Goal: Information Seeking & Learning: Learn about a topic

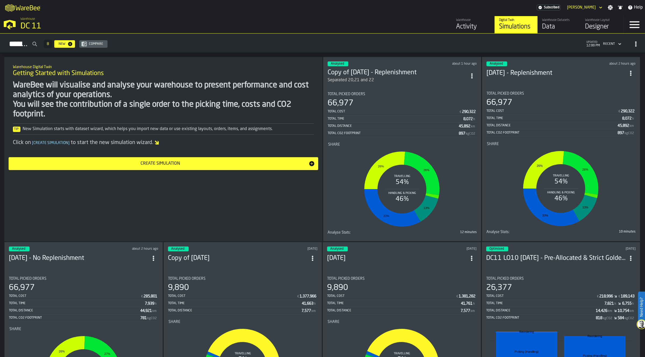
click at [400, 102] on div "66,977" at bounding box center [401, 104] width 149 height 10
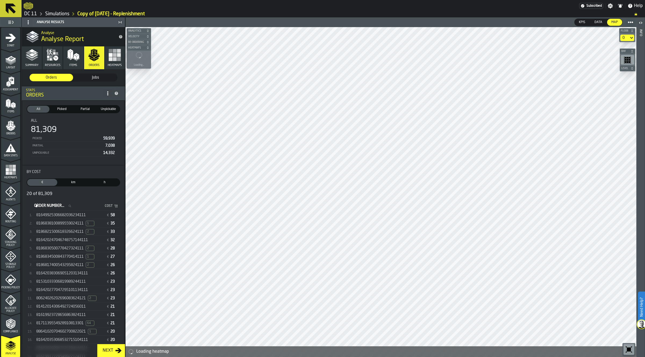
click at [75, 204] on input "Order Number... Order Number..." at bounding box center [54, 206] width 42 height 7
click at [71, 205] on icon "stat-By Cost" at bounding box center [69, 206] width 3 height 3
click at [75, 205] on input "Order Number... Order Number..." at bounding box center [54, 206] width 42 height 7
type input "****"
click at [74, 208] on input "****" at bounding box center [54, 211] width 42 height 7
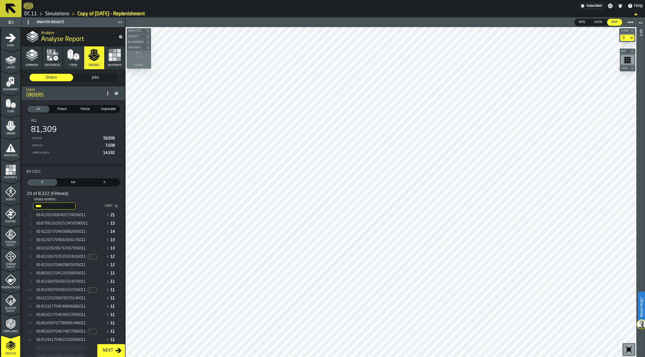
click at [74, 213] on span "81412014306492724056011" at bounding box center [60, 215] width 49 height 4
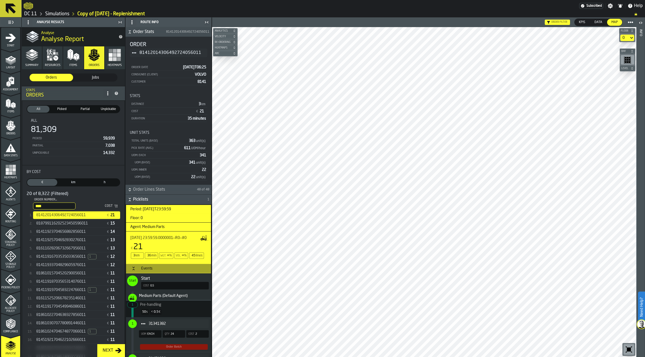
click at [16, 219] on div "Routing" at bounding box center [10, 216] width 19 height 15
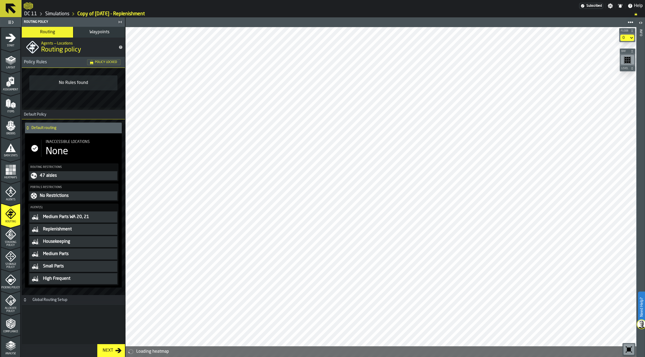
click at [56, 302] on div "Global Routing Setup" at bounding box center [49, 300] width 41 height 4
click at [58, 301] on div "Global Routing Setup" at bounding box center [49, 300] width 41 height 4
click at [15, 261] on icon "menu Storage Policy" at bounding box center [10, 256] width 11 height 11
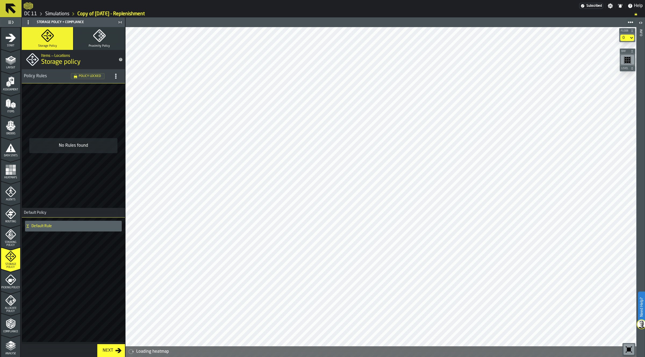
click at [12, 277] on icon "menu Picking Policy" at bounding box center [10, 280] width 11 height 11
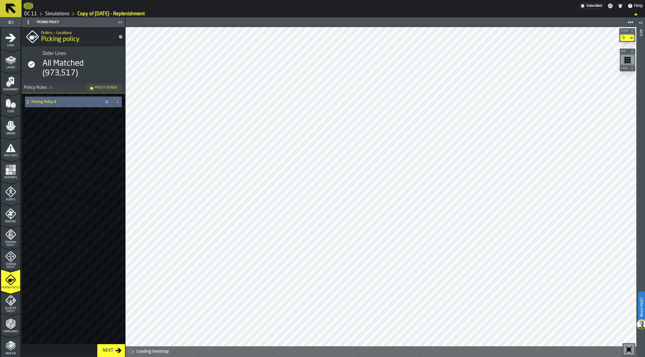
click at [67, 106] on div "Picking Policy #" at bounding box center [68, 102] width 86 height 11
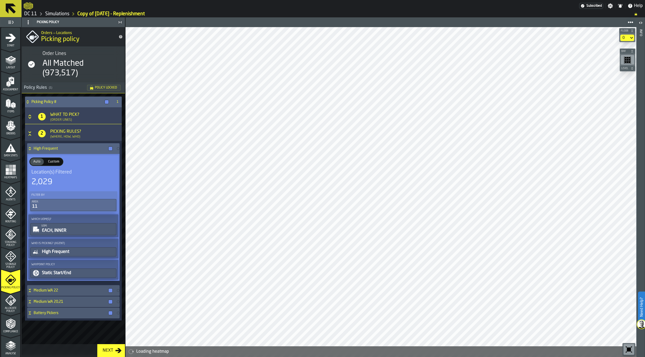
click at [65, 146] on div "High Frequent" at bounding box center [71, 148] width 88 height 11
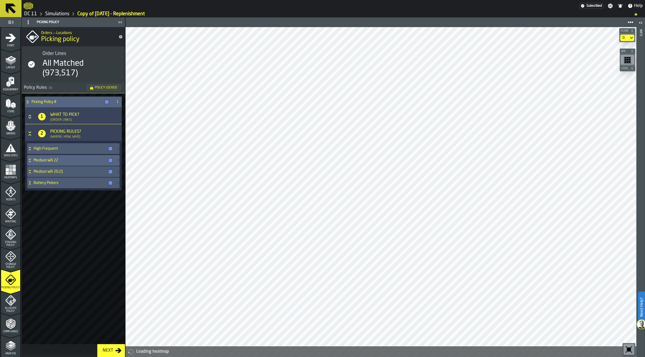
click at [64, 160] on h4 "Medium WA 22" at bounding box center [70, 160] width 73 height 4
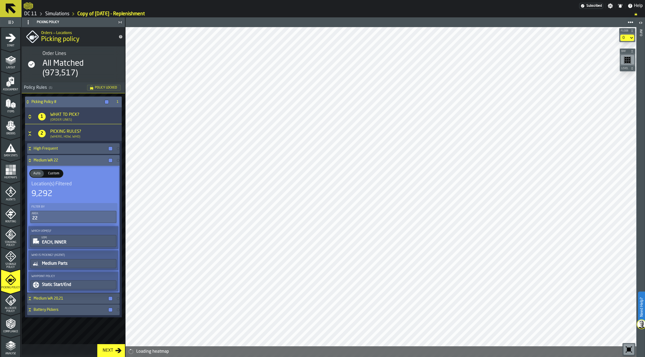
click at [64, 160] on h4 "Medium WA 22" at bounding box center [70, 160] width 73 height 4
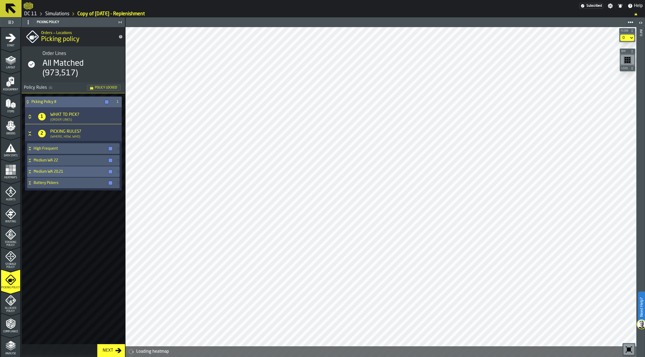
click at [62, 171] on h4 "Medium WA 20,21" at bounding box center [70, 172] width 73 height 4
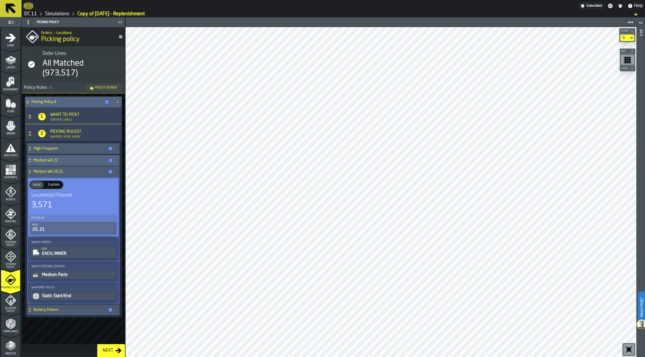
click at [70, 162] on h4 "Medium WA 22" at bounding box center [70, 160] width 73 height 4
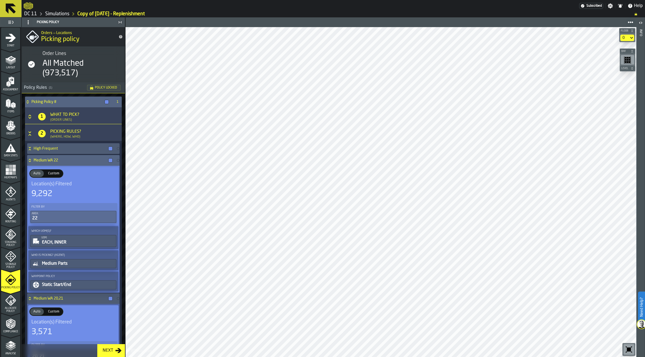
click at [70, 162] on h4 "Medium WA 22" at bounding box center [70, 160] width 73 height 4
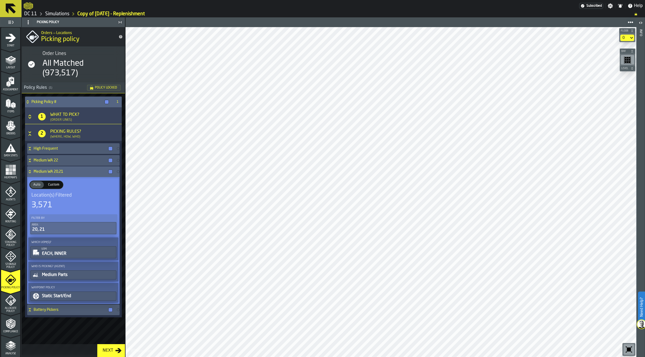
click at [71, 169] on div "Medium WA 20,21" at bounding box center [71, 172] width 88 height 11
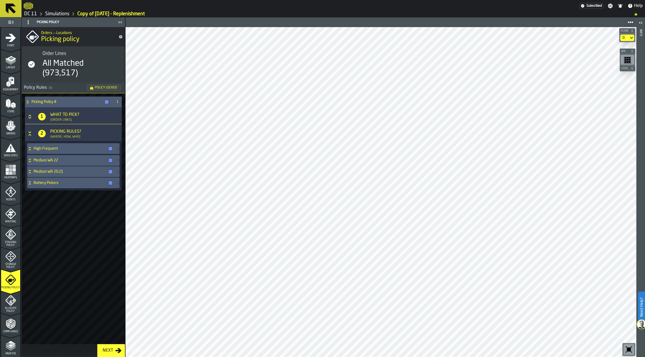
click at [62, 12] on link "Simulations" at bounding box center [57, 14] width 24 height 6
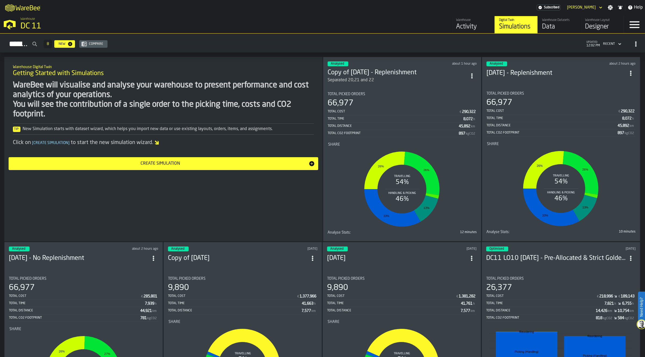
click at [472, 73] on icon "ItemListCard-DashboardItemContainer" at bounding box center [471, 75] width 5 height 5
click at [463, 109] on div "Duplicate" at bounding box center [460, 111] width 28 height 6
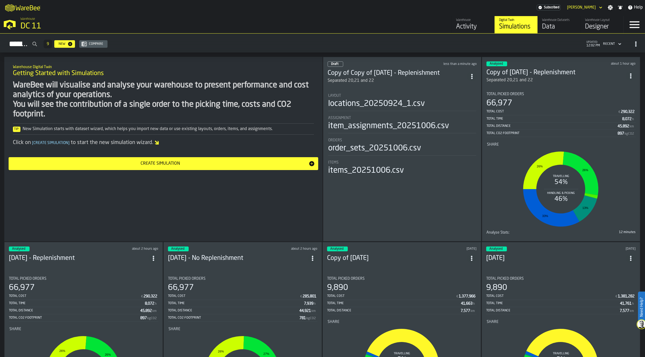
click at [632, 74] on icon "ItemListCard-DashboardItemContainer" at bounding box center [630, 75] width 5 height 5
click at [620, 101] on div "Delete" at bounding box center [619, 98] width 28 height 6
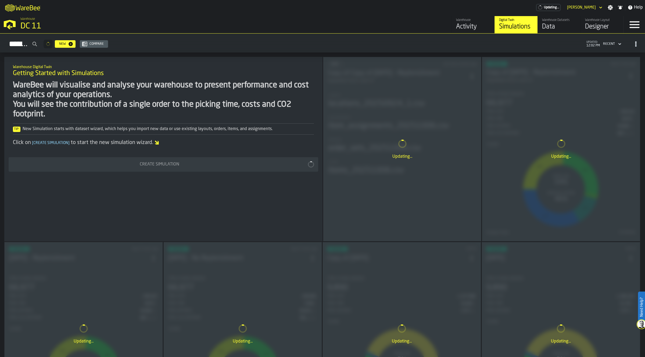
click at [424, 95] on div "Updating..." at bounding box center [402, 149] width 158 height 184
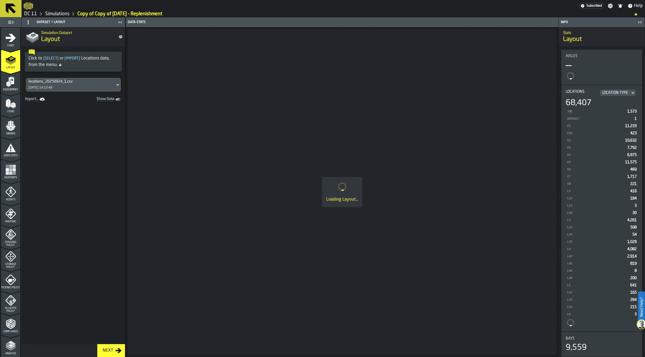
click at [17, 287] on span "Picking Policy" at bounding box center [10, 288] width 19 height 3
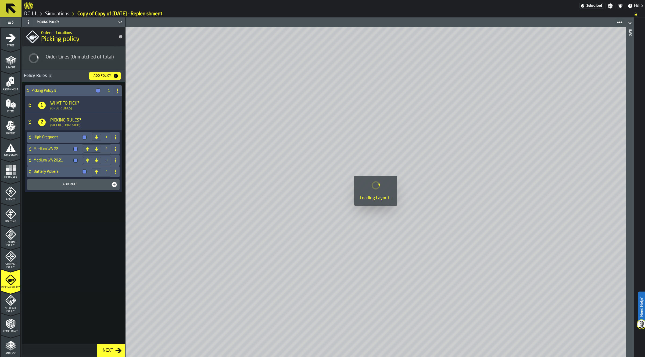
click at [47, 160] on h4 "Medium WA 20,21" at bounding box center [53, 160] width 38 height 4
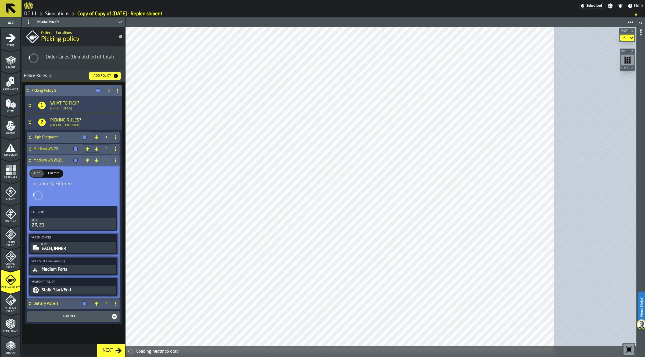
click at [71, 267] on div "Who is Picking? (Agent) Medium Parts" at bounding box center [73, 266] width 88 height 17
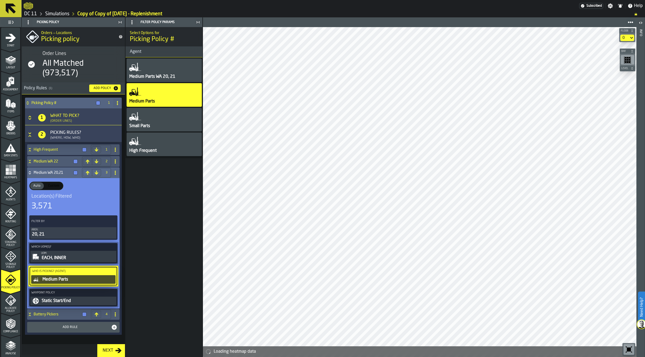
click at [68, 278] on div "Medium Parts" at bounding box center [78, 280] width 73 height 6
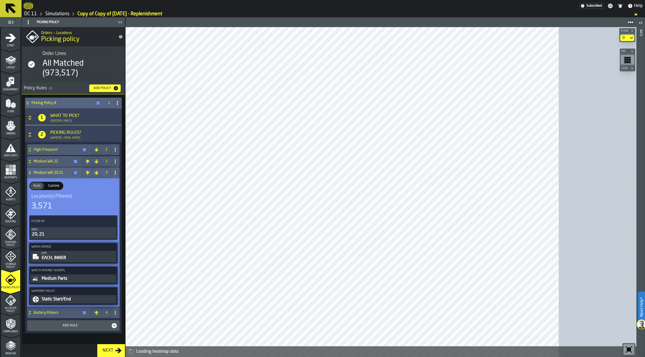
click at [85, 285] on div "Who is Picking? (Agent) Medium Parts" at bounding box center [73, 276] width 90 height 20
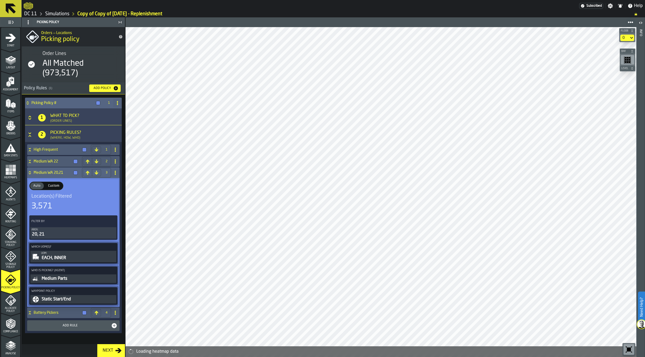
click at [81, 281] on div "Medium Parts" at bounding box center [78, 279] width 74 height 6
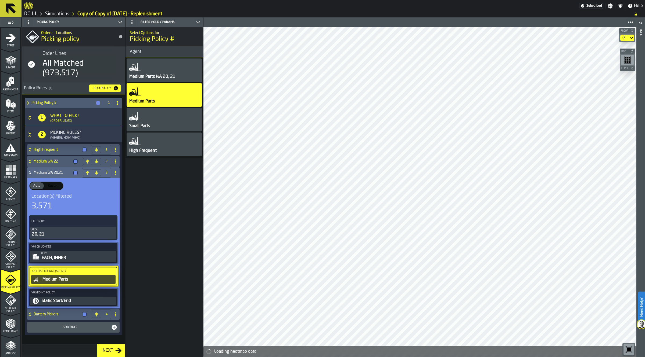
click at [183, 69] on div "Medium Parts WA 20, 21" at bounding box center [163, 71] width 75 height 24
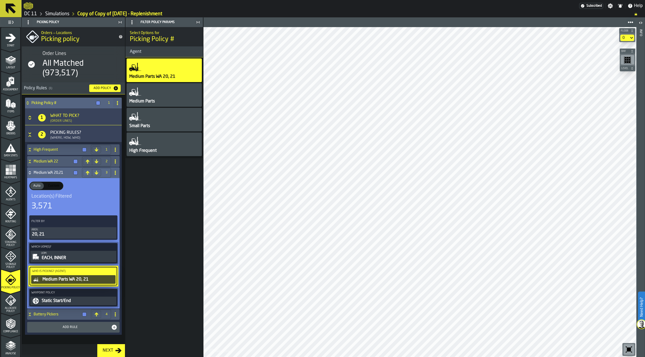
click at [59, 171] on h4 "Medium WA 20,21" at bounding box center [53, 173] width 38 height 4
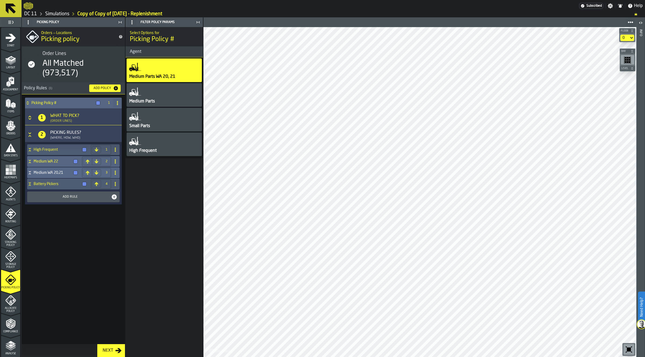
click at [57, 164] on div "Medium WA 22" at bounding box center [53, 161] width 53 height 11
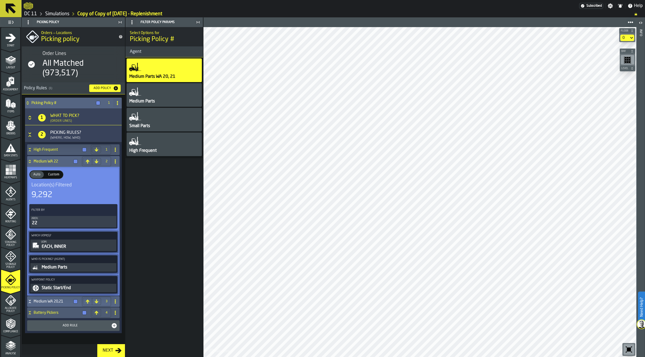
click at [58, 161] on h4 "Medium WA 22" at bounding box center [53, 162] width 38 height 4
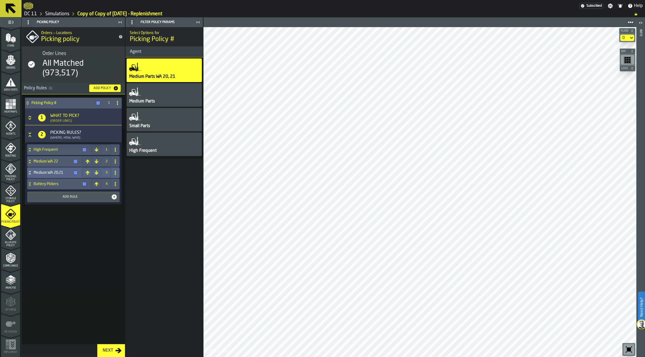
scroll to position [66, 0]
click at [14, 286] on span "Analyse" at bounding box center [10, 287] width 19 height 3
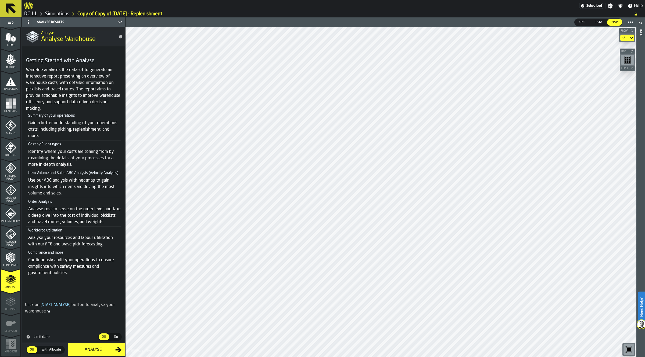
click at [92, 354] on button "Analyse" at bounding box center [96, 350] width 57 height 13
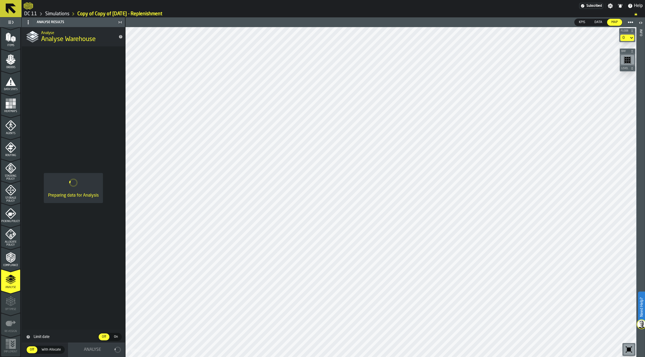
click at [15, 41] on icon "menu Items" at bounding box center [10, 37] width 11 height 11
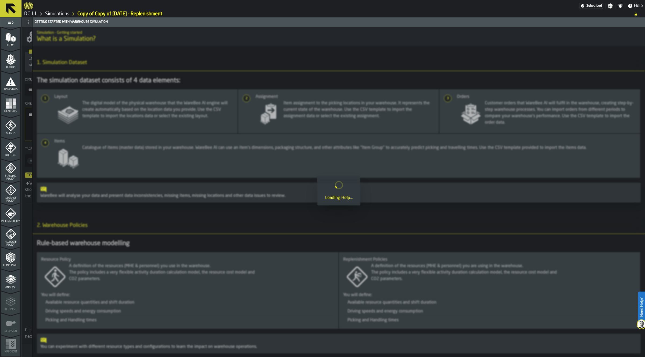
scroll to position [0, 0]
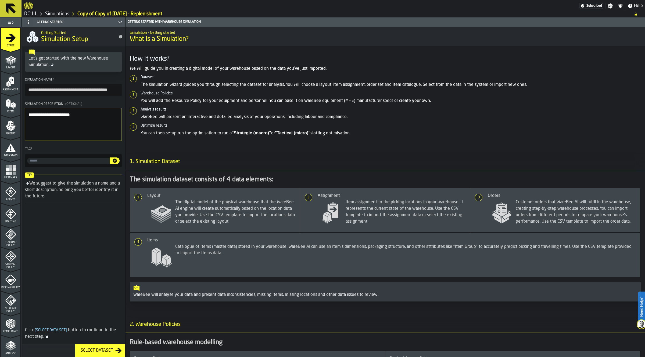
drag, startPoint x: 62, startPoint y: 88, endPoint x: 15, endPoint y: 91, distance: 47.4
click at [15, 91] on aside "**********" at bounding box center [62, 187] width 125 height 340
click at [103, 92] on input "**********" at bounding box center [73, 90] width 97 height 12
type input "**********"
click at [48, 14] on link "Simulations" at bounding box center [57, 14] width 24 height 6
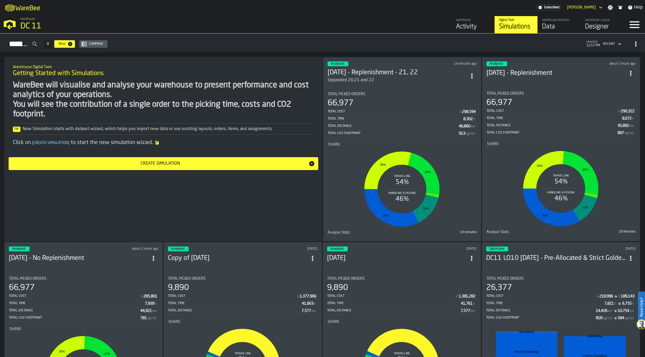
click at [385, 104] on div "66,977" at bounding box center [401, 104] width 149 height 10
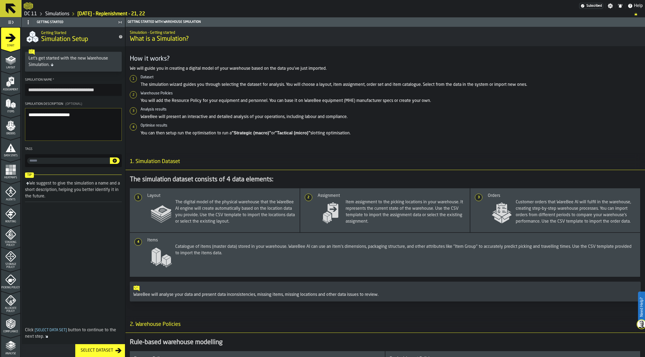
click at [11, 342] on polygon "menu Analyse" at bounding box center [10, 342] width 5 height 3
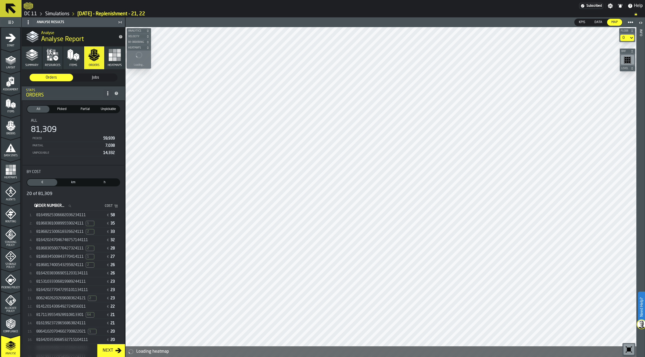
click at [75, 208] on input "Order Number... Order Number..." at bounding box center [54, 206] width 42 height 7
type input "****"
click at [85, 214] on span "81412014306492724056011" at bounding box center [60, 215] width 49 height 4
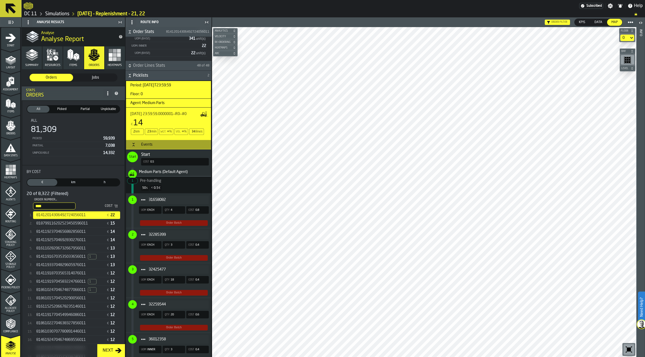
scroll to position [67, 0]
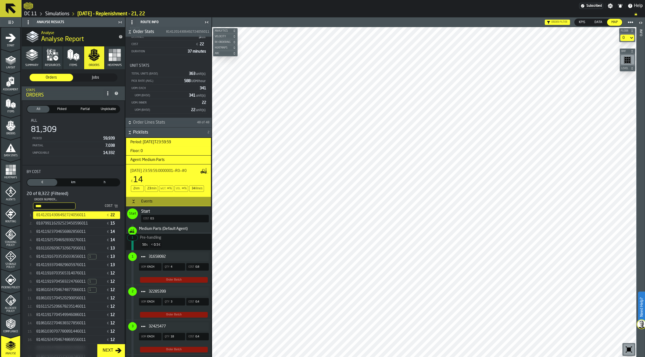
click at [152, 205] on h3 "Events" at bounding box center [168, 202] width 85 height 10
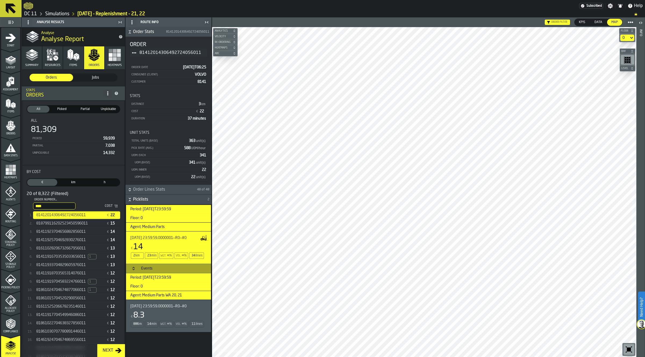
scroll to position [0, 0]
click at [176, 308] on span "[DATE] 23:59:59.0000001—R0—#0" at bounding box center [158, 307] width 56 height 4
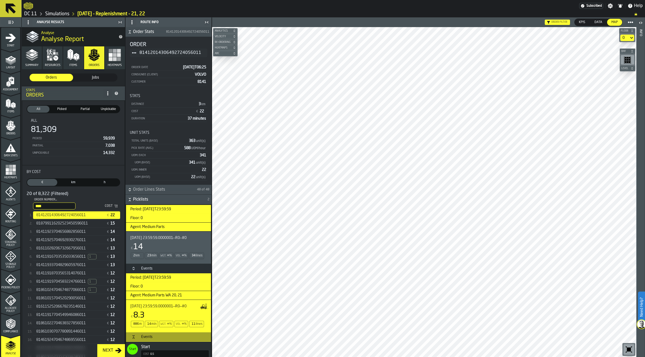
click at [161, 246] on div "€ 14" at bounding box center [167, 248] width 74 height 10
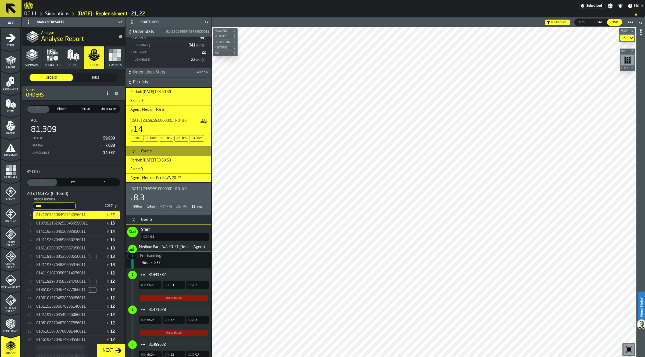
scroll to position [168, 0]
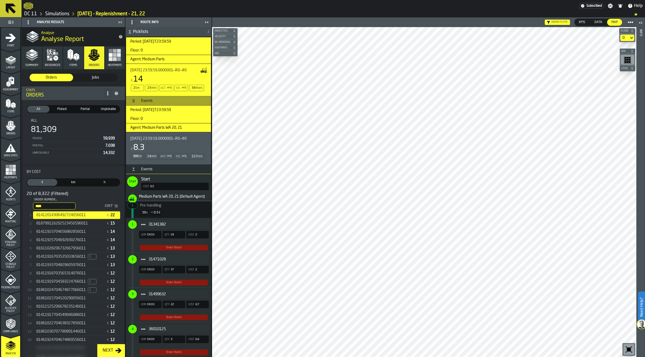
click at [153, 172] on div "Events" at bounding box center [147, 169] width 18 height 4
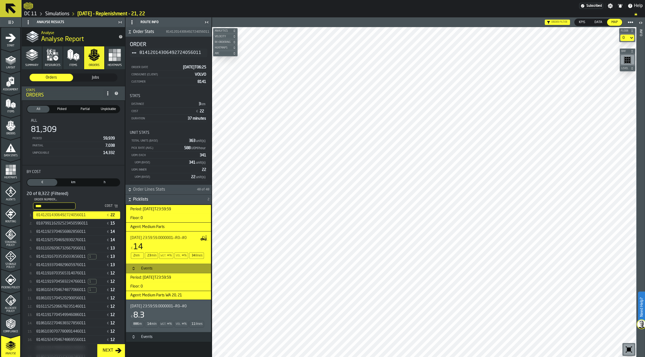
scroll to position [0, 0]
click at [167, 213] on h3 "Period: [DATE]T23:59:59" at bounding box center [168, 209] width 85 height 9
click at [158, 236] on div "[DATE] 23:59:59.0000001—R0—#0 € 14 2 km 23 min Wgt. ∞ % Vol. ∞ % 34 lines" at bounding box center [168, 248] width 85 height 32
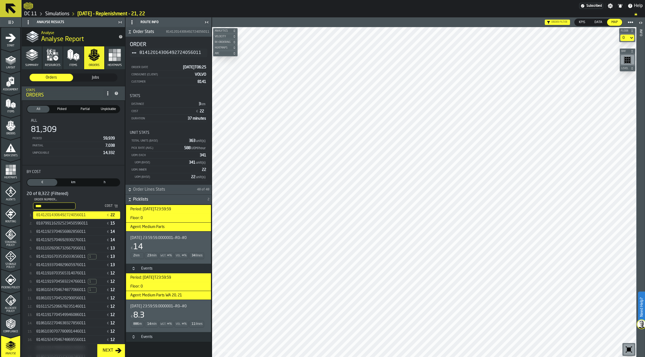
click at [73, 224] on span "818799116202523450596011" at bounding box center [62, 224] width 52 height 4
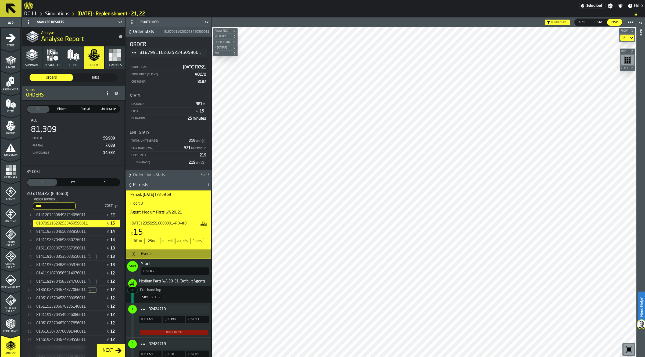
click at [144, 254] on div "Events" at bounding box center [147, 254] width 18 height 4
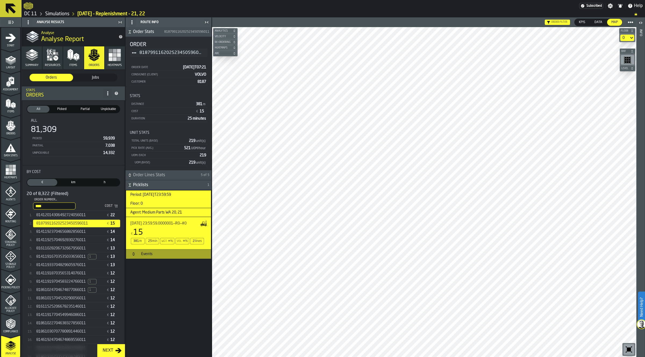
click at [146, 256] on div "Events" at bounding box center [147, 254] width 18 height 4
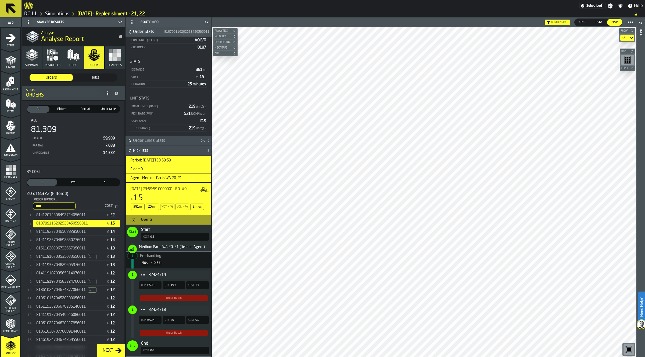
scroll to position [58, 0]
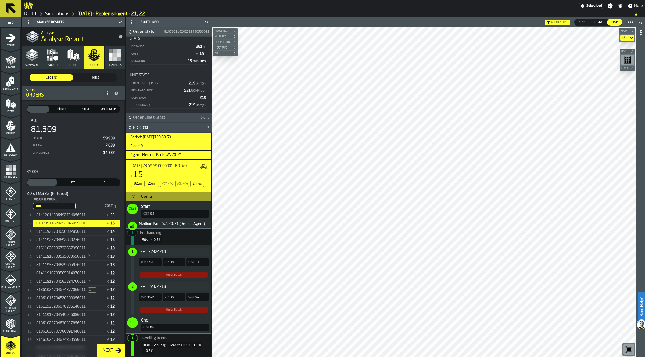
click at [57, 64] on span "Resources" at bounding box center [53, 65] width 16 height 3
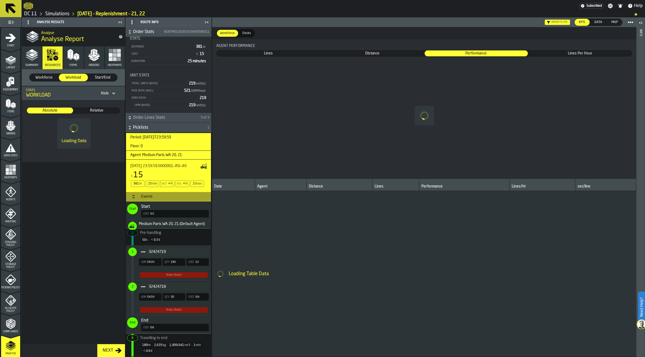
click at [31, 62] on button "Summary" at bounding box center [32, 57] width 20 height 23
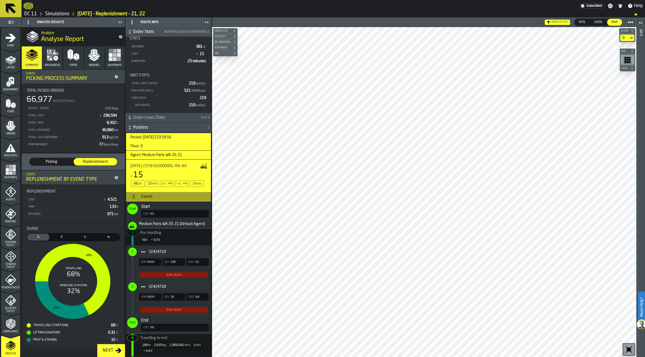
click at [46, 158] on label "Picking Picking" at bounding box center [51, 162] width 44 height 8
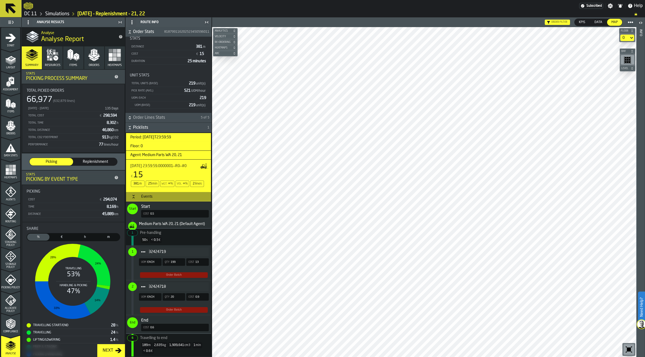
click at [92, 161] on span "Replenishment" at bounding box center [95, 161] width 39 height 5
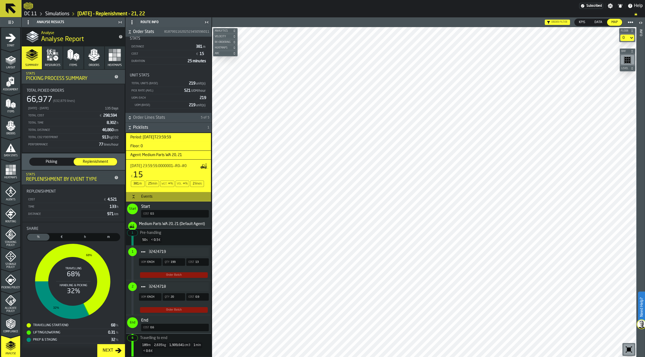
click at [56, 159] on span "Picking" at bounding box center [51, 161] width 39 height 5
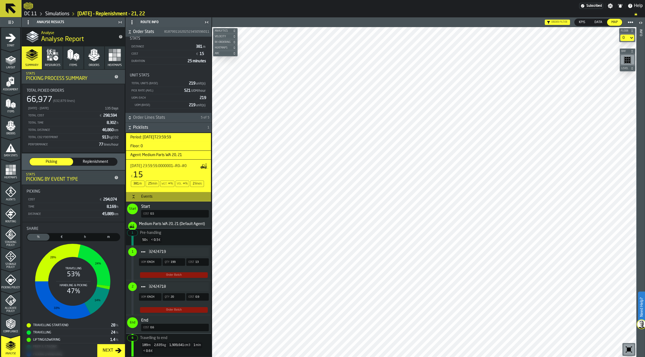
click at [151, 126] on span "Picklists" at bounding box center [169, 128] width 73 height 6
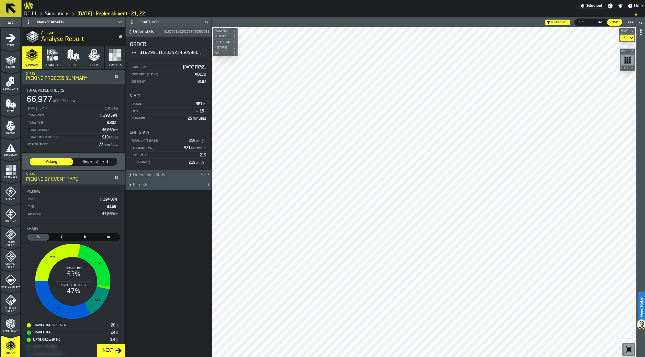
scroll to position [0, 0]
click at [141, 28] on button "Order Stats 818799116202523450596011" at bounding box center [168, 32] width 86 height 10
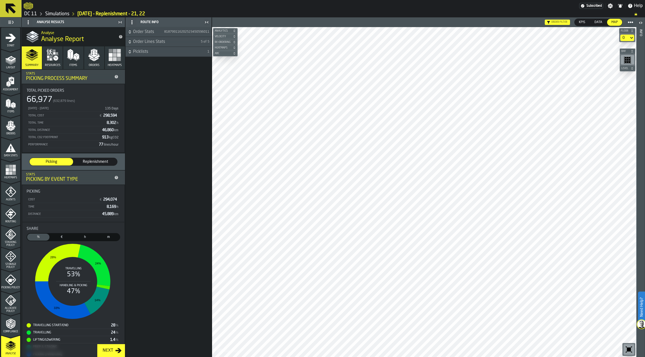
click at [57, 59] on icon "button" at bounding box center [55, 58] width 5 height 5
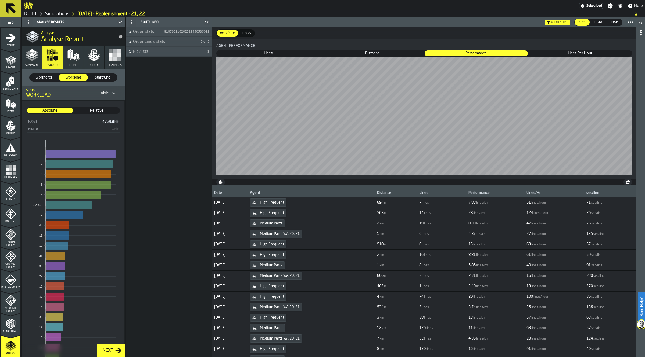
click at [49, 75] on span "Workforce" at bounding box center [44, 77] width 24 height 5
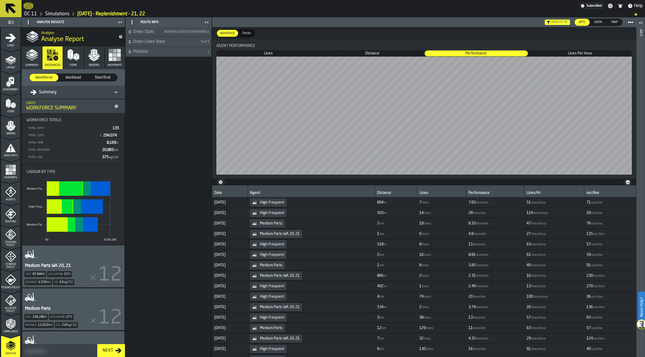
click at [82, 278] on div "Medium Parts WA 20, 21 Cost 87,844 € Utilisation 22 % Distance 3,526 km Co2 63 …" at bounding box center [73, 267] width 102 height 42
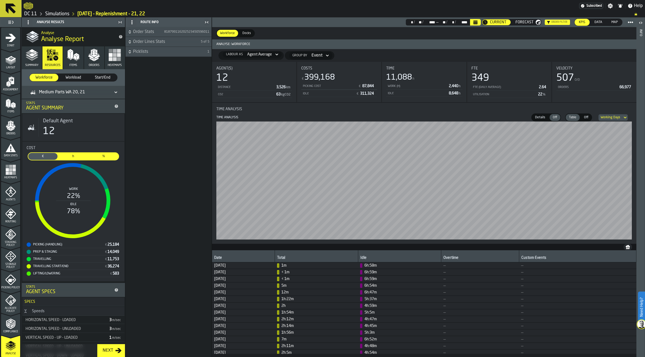
click at [30, 64] on span "Summary" at bounding box center [31, 65] width 13 height 3
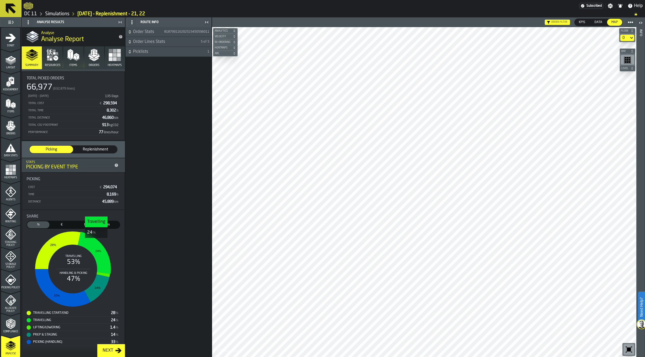
scroll to position [19, 0]
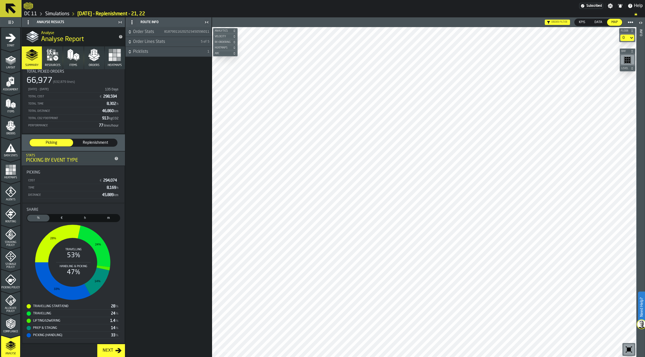
click at [85, 61] on button "Orders" at bounding box center [94, 57] width 20 height 23
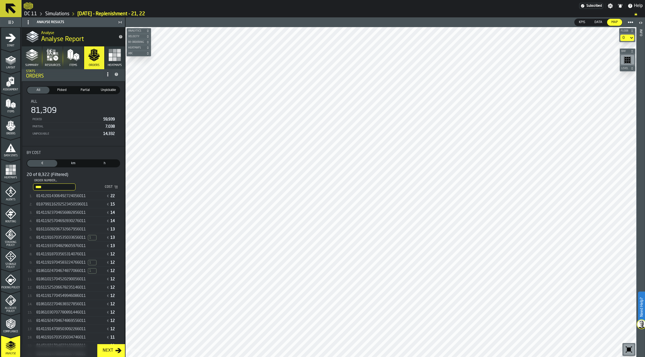
click at [67, 201] on div "818799116202523450596011 € 15" at bounding box center [76, 205] width 87 height 8
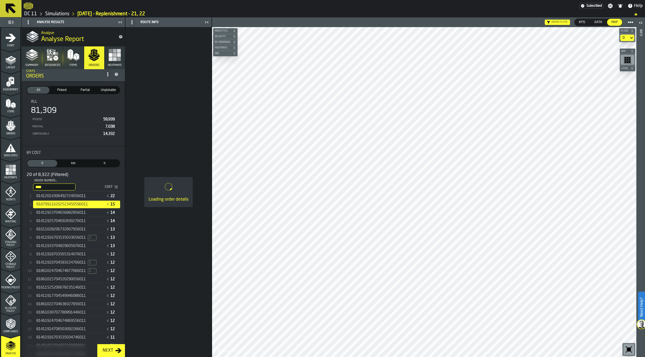
click at [66, 196] on span "81412014306492724056011" at bounding box center [60, 196] width 49 height 4
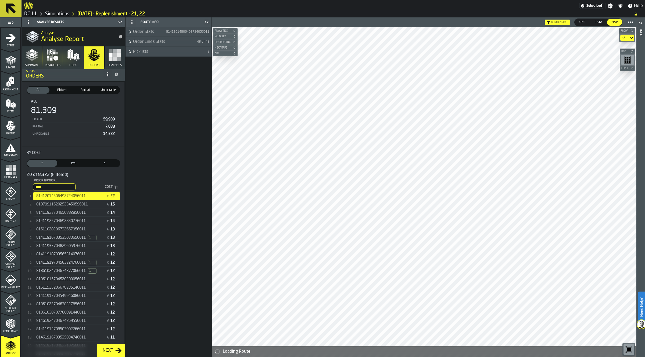
click at [151, 49] on span "Picklists" at bounding box center [169, 52] width 73 height 6
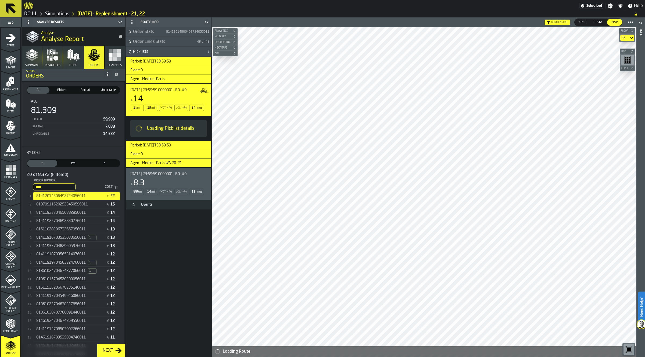
click at [178, 301] on div "Order Stats 81412014306492724056011 Order Lines Stats 48 of 48 Picklists 2 Peri…" at bounding box center [168, 192] width 86 height 330
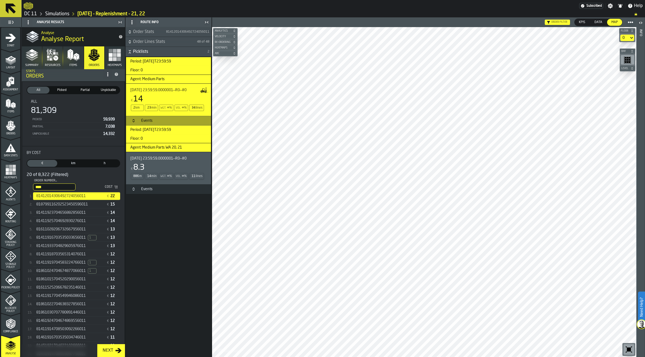
click at [147, 122] on div "Events" at bounding box center [147, 121] width 18 height 4
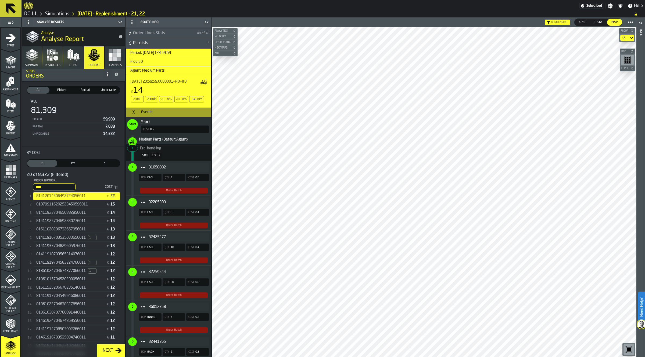
scroll to position [0, 0]
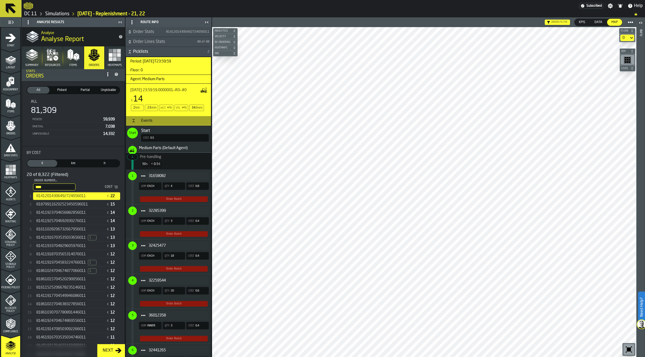
click at [172, 206] on div "32285399 UOM EACH Qty 3 Cost 0.4 Order Batch" at bounding box center [167, 222] width 83 height 35
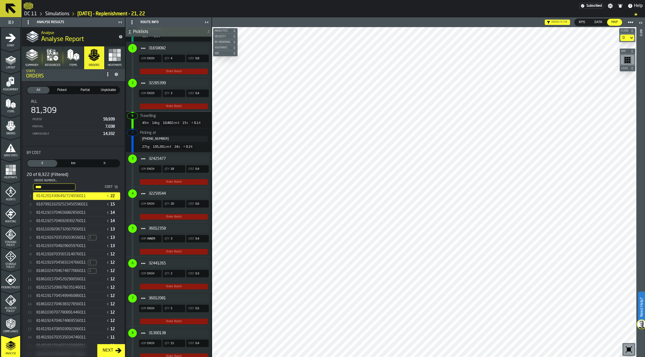
scroll to position [134, 0]
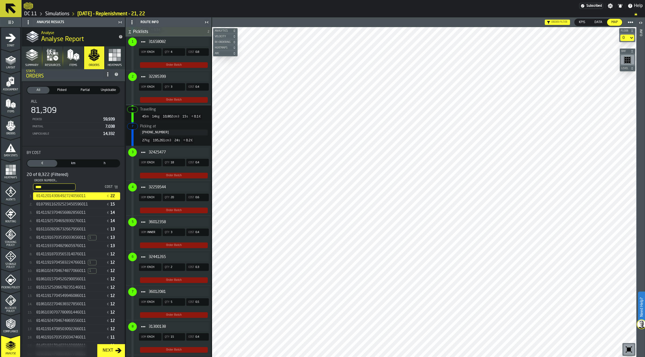
click at [169, 256] on span "32441265" at bounding box center [177, 257] width 56 height 4
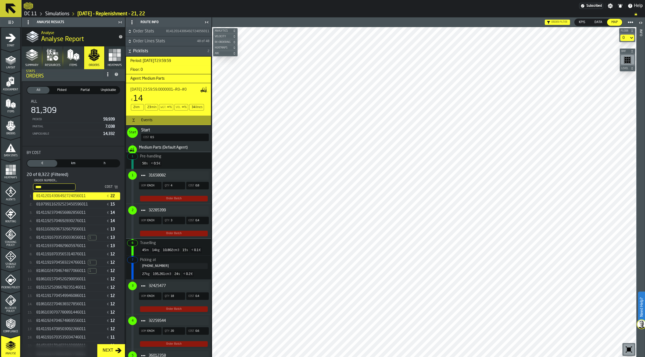
scroll to position [0, 0]
click at [153, 121] on div "Events" at bounding box center [147, 121] width 18 height 4
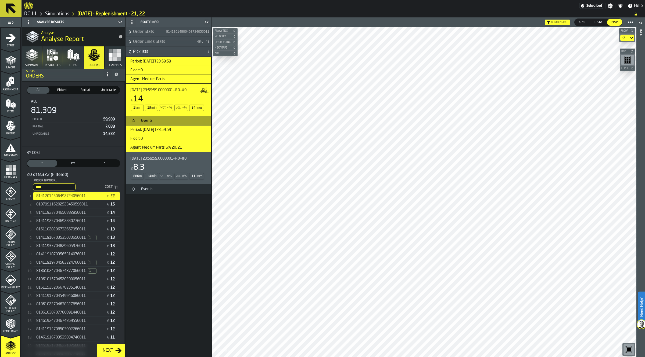
click at [167, 254] on div "Order Stats 81412014306492724056011 Order Lines Stats 48 of 48 Picklists 2 Peri…" at bounding box center [168, 192] width 86 height 330
click at [169, 131] on span "Period: [DATE]T23:59:59" at bounding box center [148, 130] width 45 height 4
click at [9, 304] on icon "menu Optimise" at bounding box center [10, 301] width 11 height 11
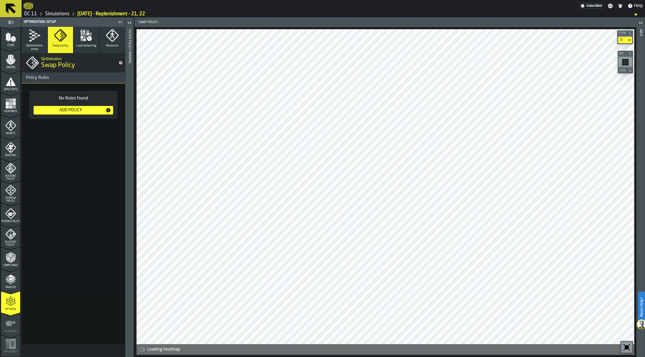
click at [11, 281] on polyline "menu Analyse" at bounding box center [10, 281] width 10 height 4
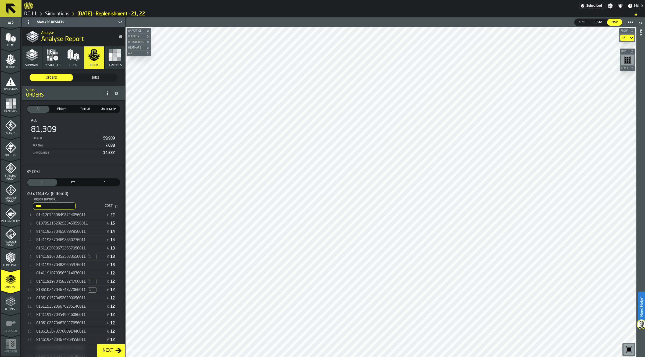
click at [75, 183] on span "km" at bounding box center [73, 182] width 28 height 5
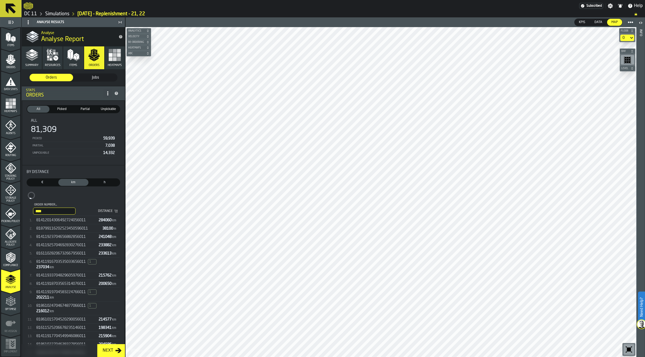
click at [97, 183] on span "h" at bounding box center [105, 182] width 28 height 5
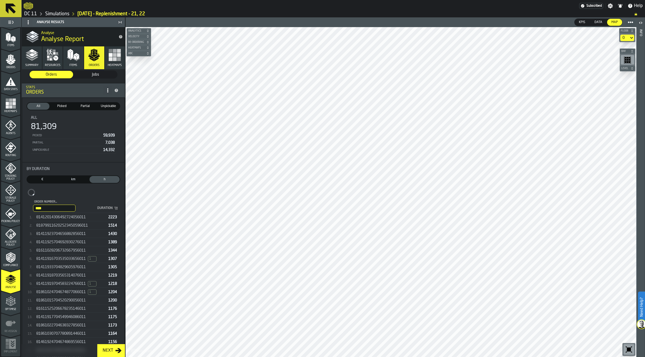
scroll to position [0, 0]
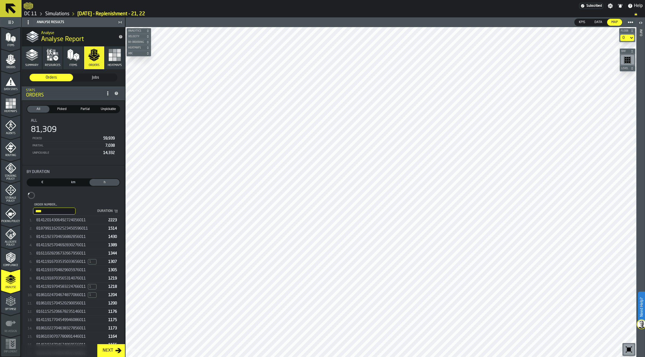
click at [93, 222] on ul "**** Order Number... 6011 Duration 81412014306492724056011 2223 818799116202523…" at bounding box center [73, 292] width 93 height 180
click at [47, 182] on span "€" at bounding box center [42, 182] width 28 height 5
click at [103, 179] on label "h Time" at bounding box center [104, 183] width 31 height 8
click at [104, 181] on span "h" at bounding box center [105, 182] width 28 height 5
click at [86, 214] on span "81412014306492724056011" at bounding box center [60, 215] width 49 height 4
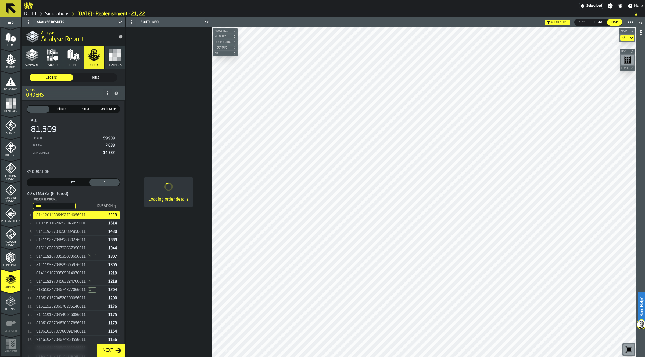
click at [70, 205] on input "****" at bounding box center [54, 206] width 42 height 7
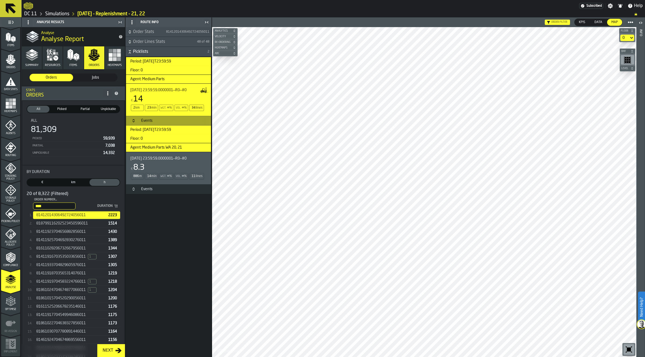
click at [161, 44] on span "Order Lines Stats" at bounding box center [164, 42] width 63 height 6
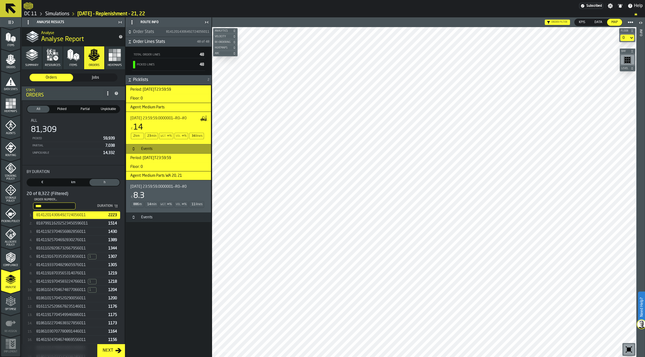
click at [161, 32] on span "Order Stats" at bounding box center [149, 32] width 32 height 6
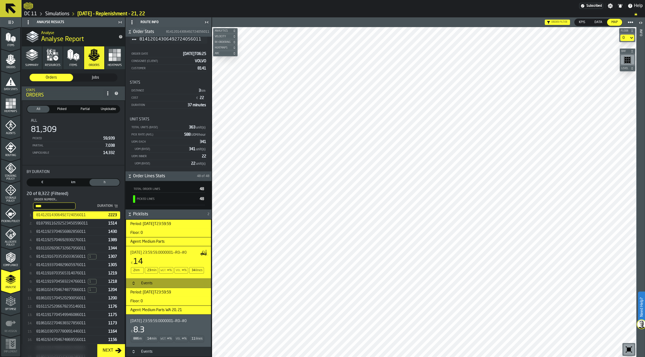
scroll to position [22, 0]
click at [149, 326] on div "€ 8.3" at bounding box center [167, 331] width 74 height 10
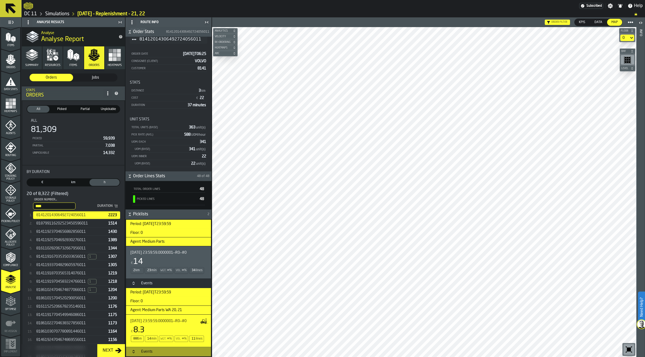
click at [179, 352] on h3 "Events" at bounding box center [168, 352] width 85 height 10
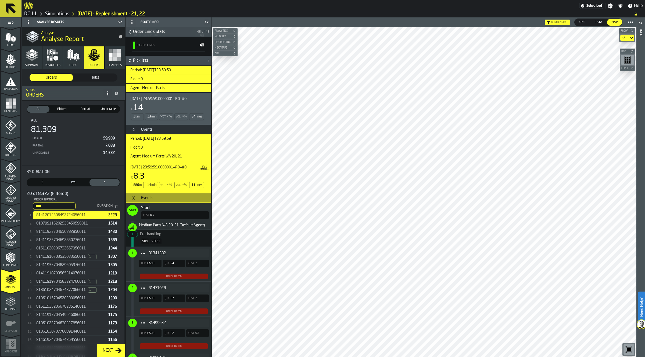
scroll to position [190, 0]
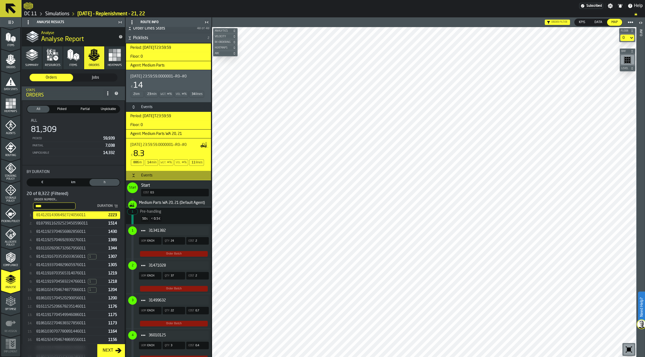
click at [174, 254] on div "31341382 UOM EACH Qty 24 Cost 2 Order Batch" at bounding box center [167, 242] width 83 height 35
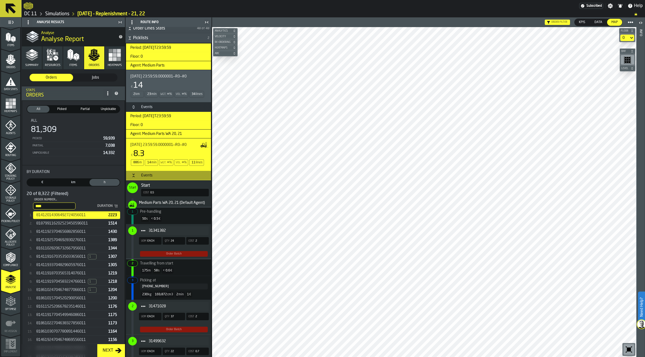
click at [174, 254] on div "31341382 UOM EACH Qty 24 Cost 2 Order Batch" at bounding box center [167, 242] width 83 height 35
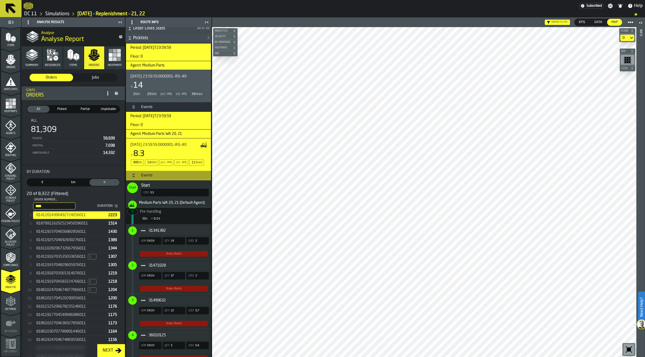
click at [177, 289] on div "31471028 UOM EACH Qty 37 Cost 2 Order Batch" at bounding box center [167, 276] width 83 height 35
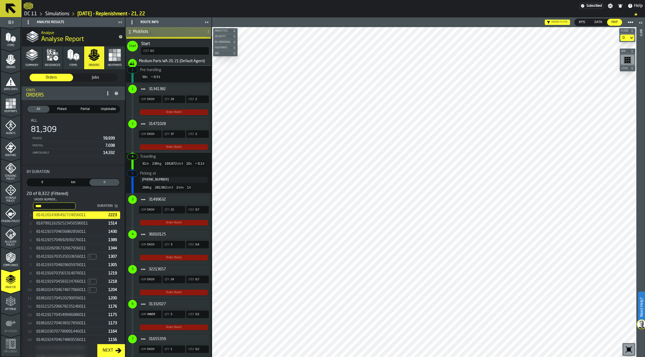
scroll to position [458, 0]
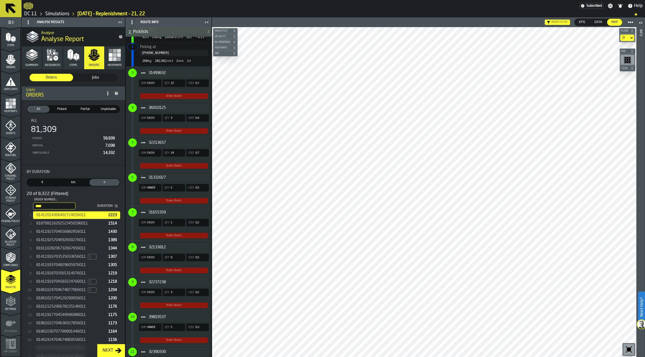
click at [177, 217] on div "31655359" at bounding box center [174, 212] width 70 height 9
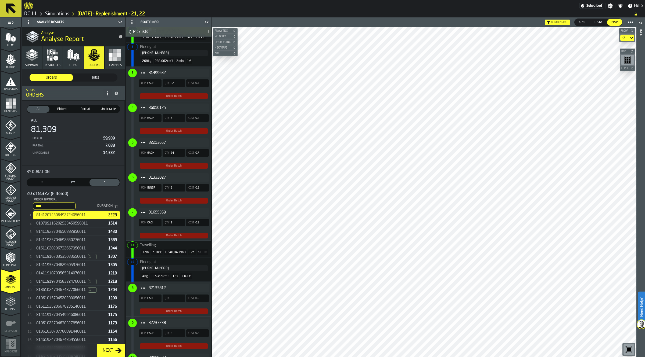
click at [102, 68] on button "Orders" at bounding box center [94, 57] width 20 height 23
click at [99, 78] on span "Jobs" at bounding box center [95, 77] width 39 height 5
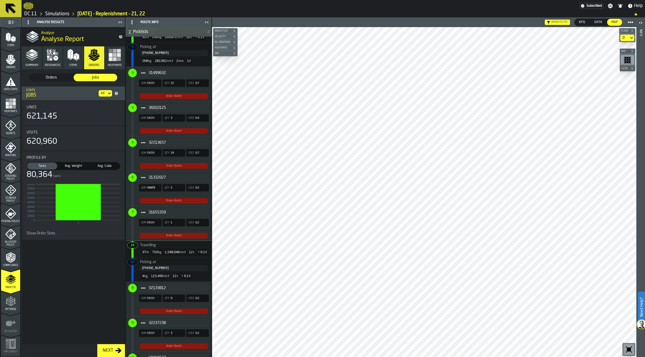
click at [77, 167] on span "Avg. Weight" at bounding box center [73, 166] width 28 height 5
click at [106, 167] on span "Avg. Cube" at bounding box center [105, 166] width 28 height 5
click at [70, 168] on div "Avg. Weight" at bounding box center [73, 166] width 30 height 7
click at [74, 189] on rect "stat-Profile by" at bounding box center [78, 202] width 45 height 36
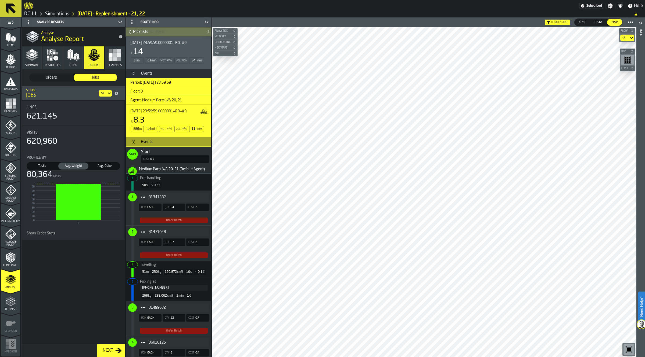
scroll to position [22, 0]
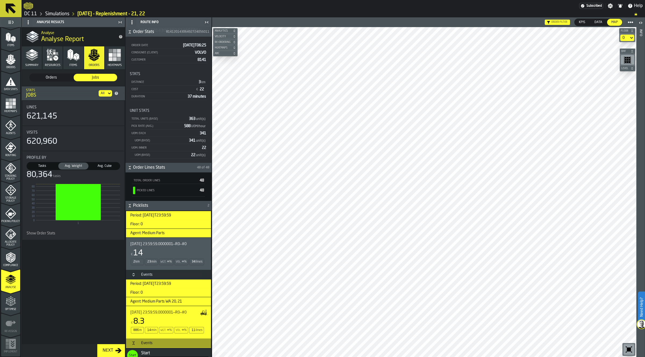
click at [144, 227] on h3 "Floor: 0" at bounding box center [168, 224] width 85 height 9
click at [146, 279] on h3 "Events" at bounding box center [168, 275] width 85 height 10
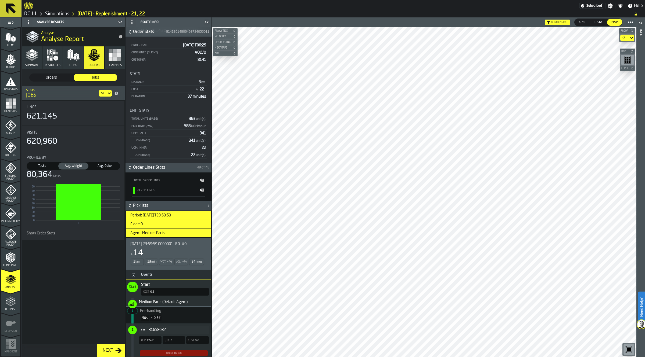
click at [39, 165] on span "Tasks" at bounding box center [42, 166] width 28 height 5
click at [108, 89] on li "Stats Jobs All" at bounding box center [73, 93] width 103 height 14
click at [108, 92] on icon at bounding box center [109, 93] width 5 height 6
click at [47, 76] on span "Orders" at bounding box center [51, 77] width 39 height 5
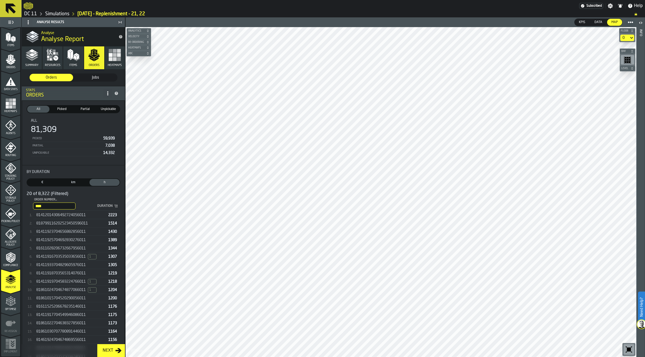
click at [75, 203] on input "****" at bounding box center [54, 206] width 42 height 7
click at [75, 205] on input "****" at bounding box center [54, 206] width 42 height 7
click at [80, 218] on div "81649925306682036234111 5784" at bounding box center [76, 216] width 87 height 8
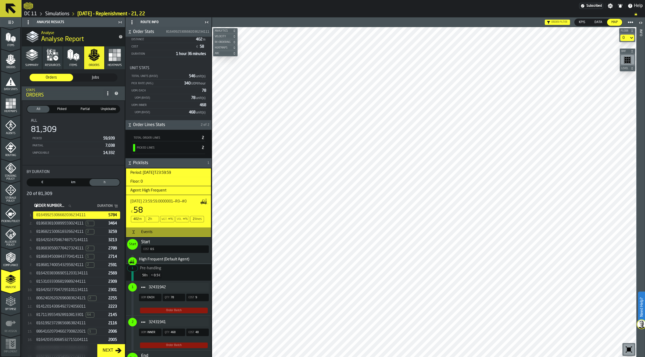
scroll to position [101, 0]
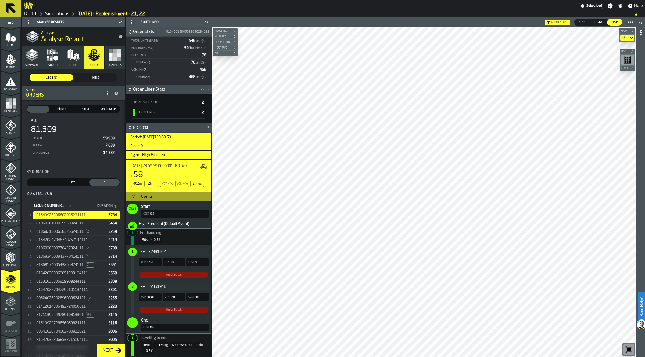
click at [178, 287] on span "32431941" at bounding box center [177, 287] width 56 height 4
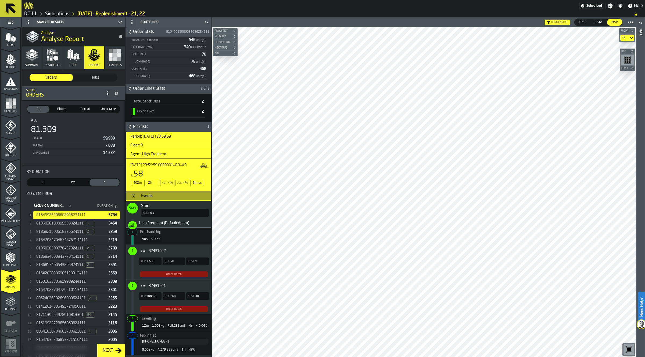
scroll to position [147, 0]
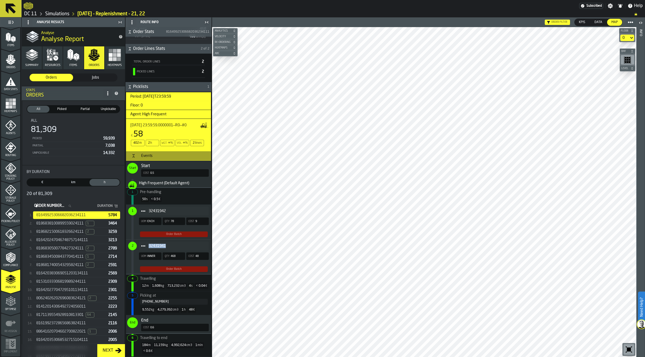
drag, startPoint x: 170, startPoint y: 238, endPoint x: 149, endPoint y: 240, distance: 21.3
click at [149, 244] on span "32431941" at bounding box center [177, 246] width 56 height 4
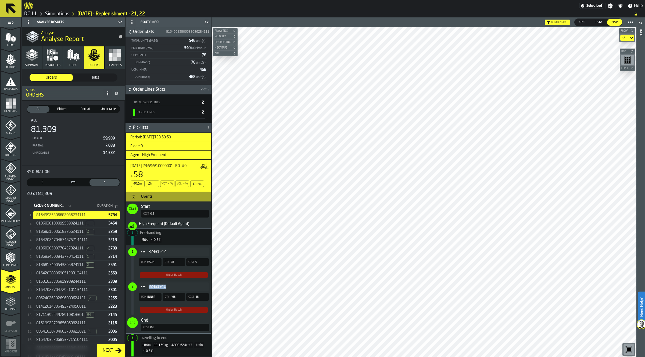
scroll to position [101, 0]
copy span "32431941"
drag, startPoint x: 93, startPoint y: 214, endPoint x: 37, endPoint y: 215, distance: 56.1
click at [37, 215] on div "81649925306682036234111" at bounding box center [71, 215] width 70 height 4
copy span "81649925306682036234111"
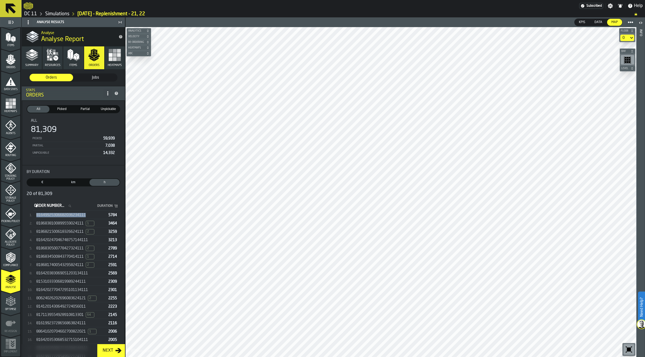
click at [73, 216] on span "81649925306682036234111" at bounding box center [60, 215] width 49 height 4
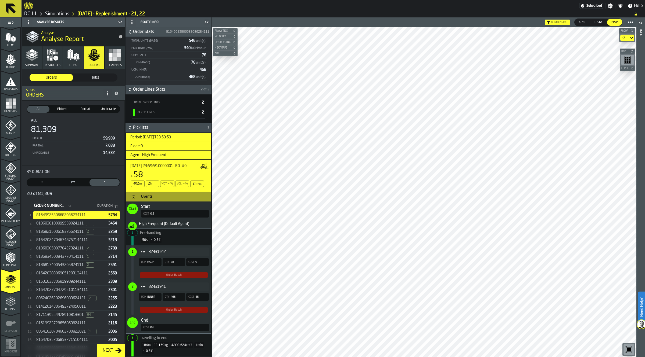
click at [156, 291] on div "32431941" at bounding box center [174, 287] width 70 height 9
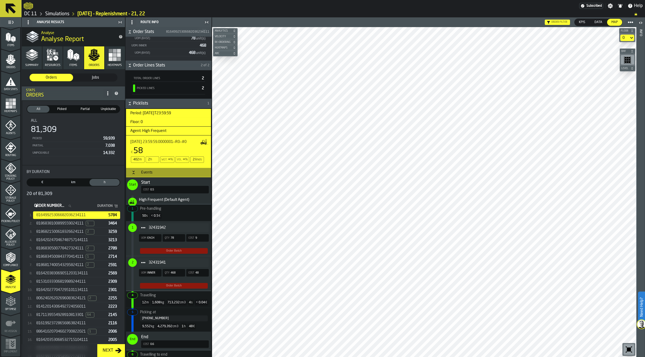
scroll to position [147, 0]
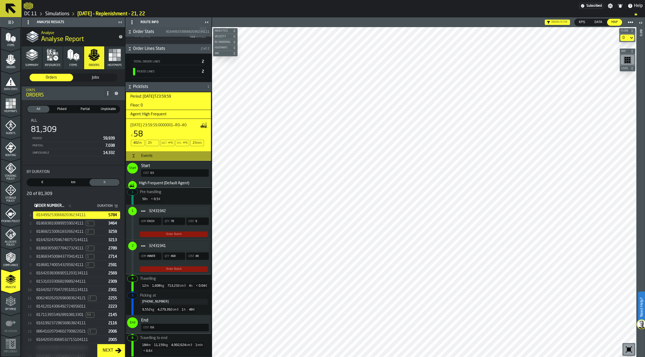
click at [172, 209] on span "32431942" at bounding box center [177, 211] width 56 height 4
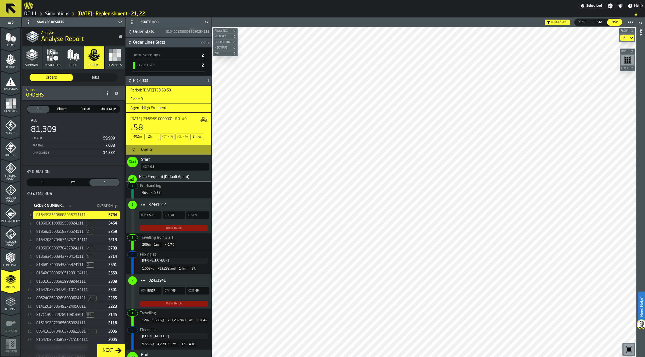
click at [172, 205] on span "32431942" at bounding box center [177, 205] width 56 height 4
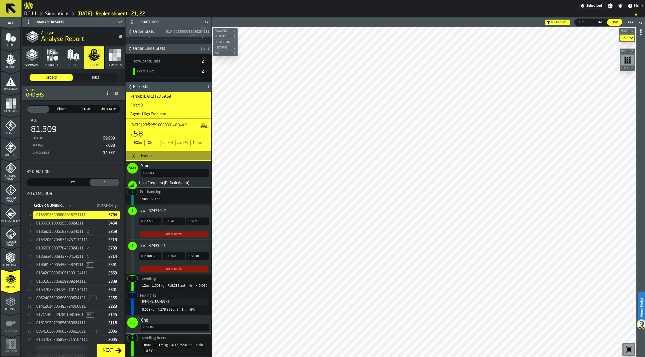
click at [179, 244] on span "32431941" at bounding box center [177, 246] width 56 height 4
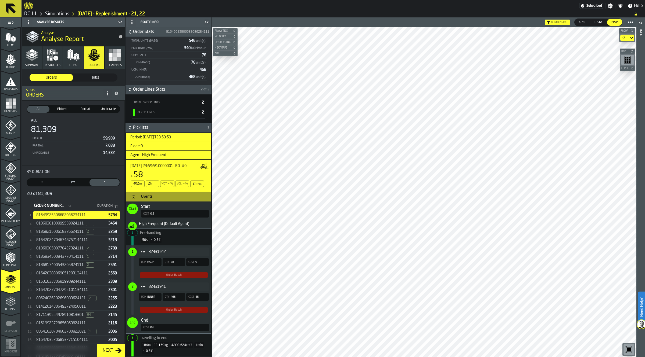
click at [81, 225] on span "8186838100899559024111" at bounding box center [59, 224] width 47 height 4
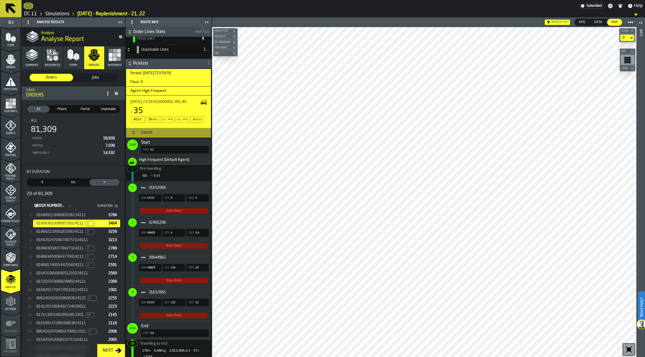
scroll to position [180, 0]
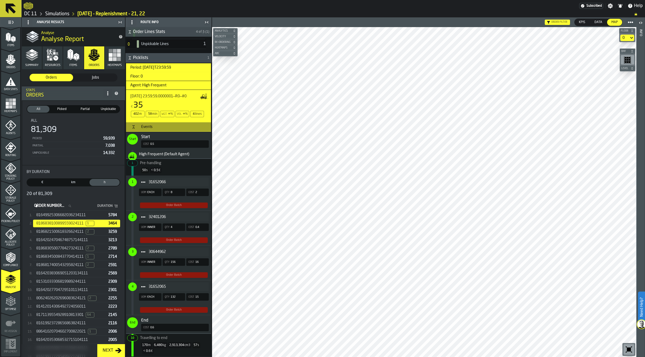
click at [175, 254] on span "30644962" at bounding box center [177, 252] width 56 height 4
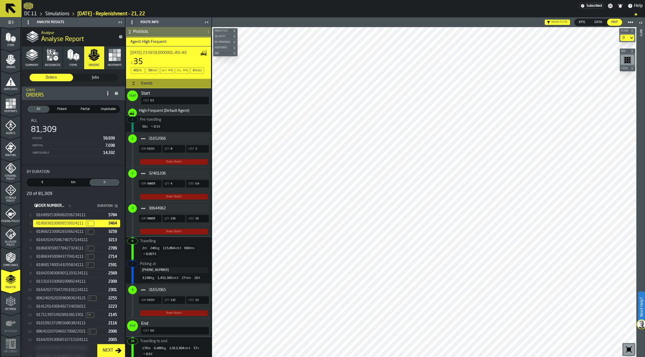
scroll to position [226, 0]
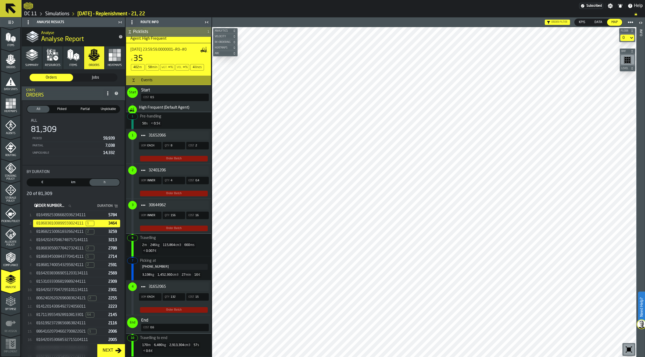
click at [167, 287] on span "31652065" at bounding box center [177, 287] width 56 height 4
click at [78, 219] on div "81649925306682036234111 5784" at bounding box center [76, 216] width 87 height 8
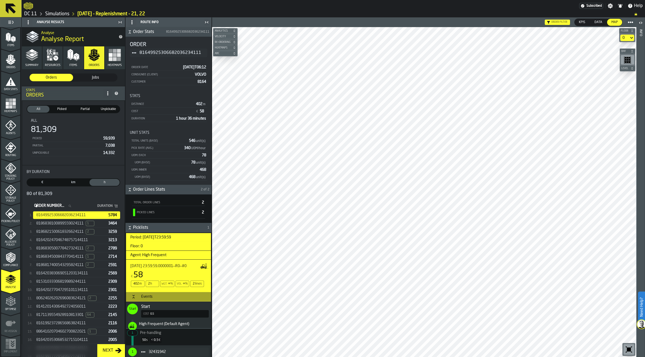
scroll to position [101, 0]
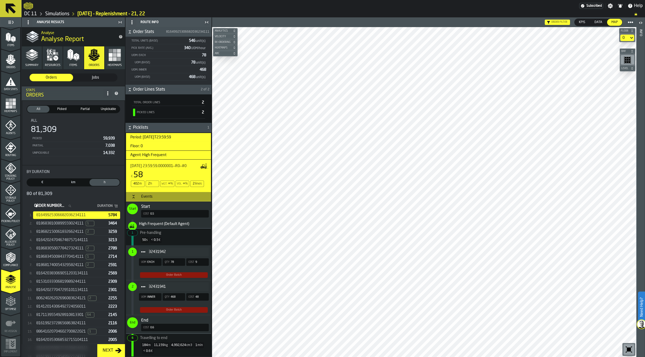
click at [150, 198] on div "Events" at bounding box center [147, 197] width 18 height 4
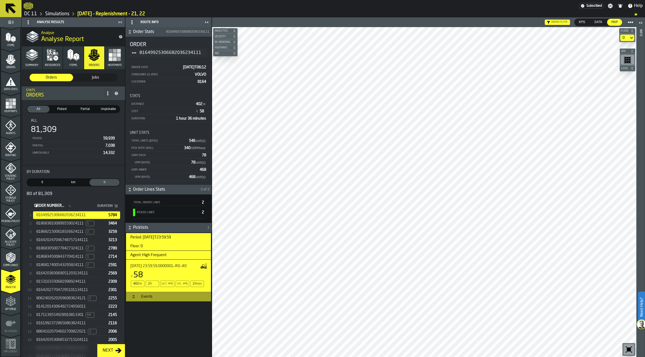
click at [172, 332] on div "Order Stats 81649925306682036234111 Order 81649925306682036234111 Order Date [D…" at bounding box center [168, 192] width 86 height 330
click at [71, 206] on icon "stat-By Duration" at bounding box center [69, 206] width 3 height 3
click at [75, 206] on input "Order Number... Order Number..." at bounding box center [54, 206] width 42 height 7
click at [66, 205] on input "Order Number... Order Number..." at bounding box center [54, 206] width 42 height 7
type input "****"
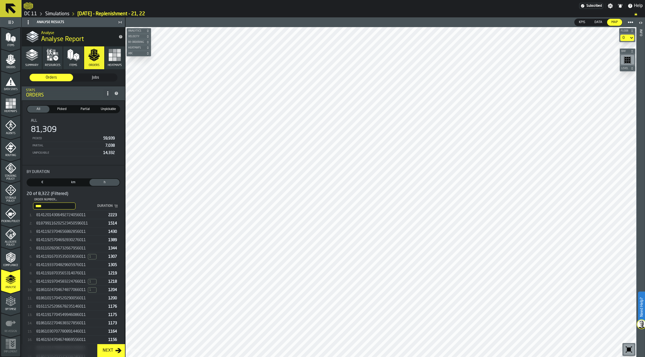
click at [59, 220] on div "818799116202523450596011 1514" at bounding box center [76, 224] width 87 height 8
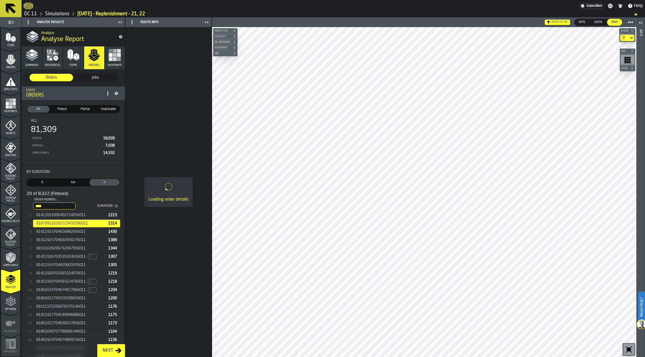
click at [59, 213] on span "81412014306492724056011" at bounding box center [60, 215] width 49 height 4
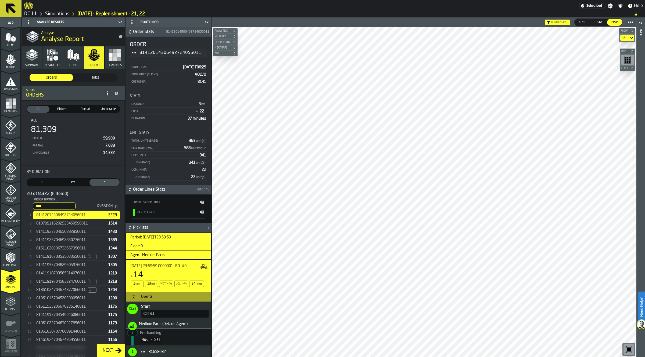
click at [148, 295] on h3 "Events" at bounding box center [168, 297] width 85 height 10
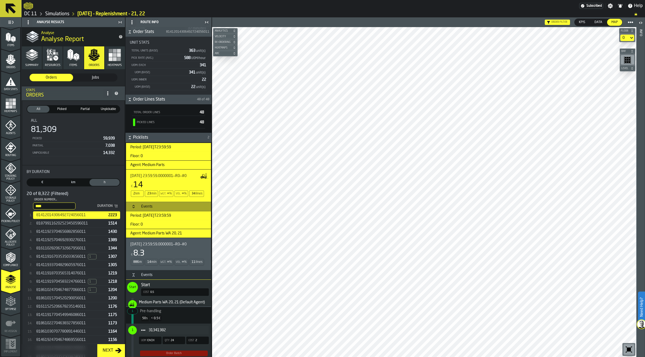
scroll to position [235, 0]
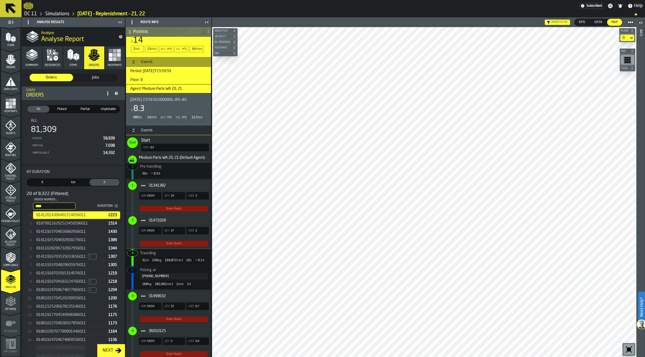
click at [152, 133] on div "Events" at bounding box center [147, 130] width 18 height 4
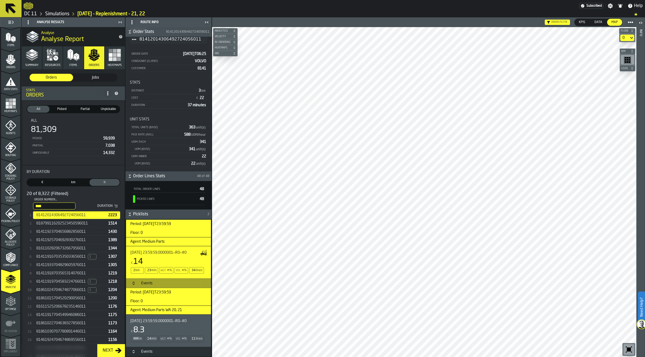
scroll to position [22, 0]
click at [166, 279] on h3 "Events" at bounding box center [168, 284] width 85 height 10
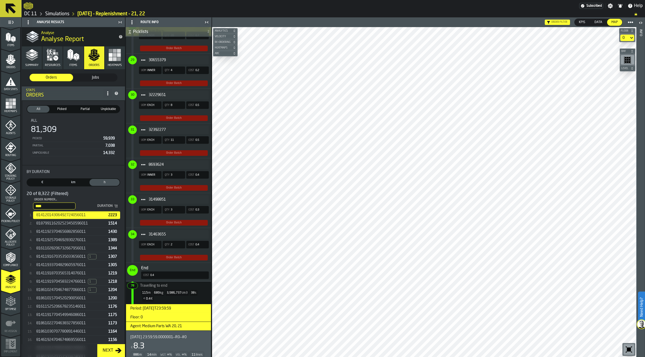
scroll to position [1272, 0]
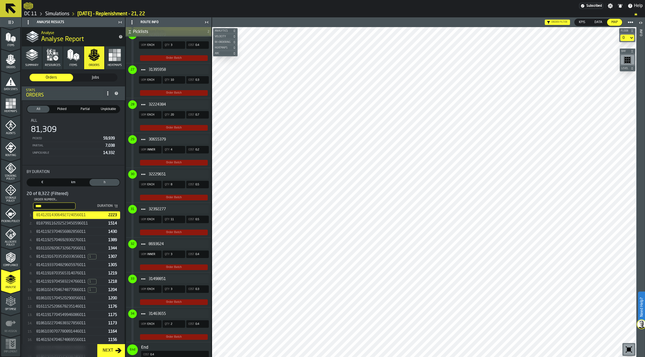
click at [174, 205] on div "32392277" at bounding box center [174, 209] width 70 height 9
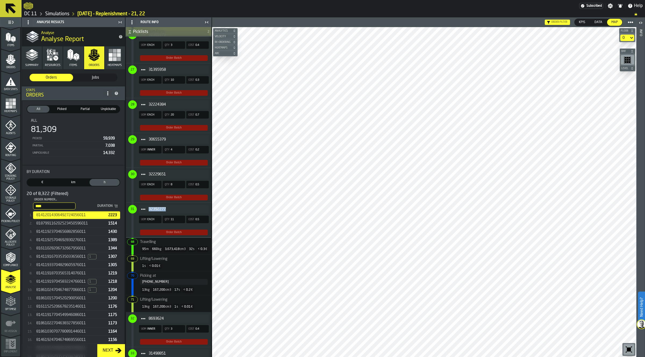
drag, startPoint x: 168, startPoint y: 206, endPoint x: 149, endPoint y: 206, distance: 19.9
click at [149, 207] on span "32392277" at bounding box center [177, 209] width 56 height 4
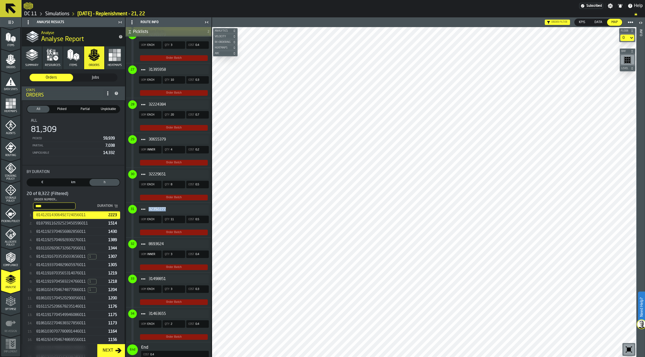
copy span "32392277"
click at [179, 222] on div "32392277 UOM EACH Qty 11 Cost 0.5 Order Batch" at bounding box center [167, 220] width 83 height 35
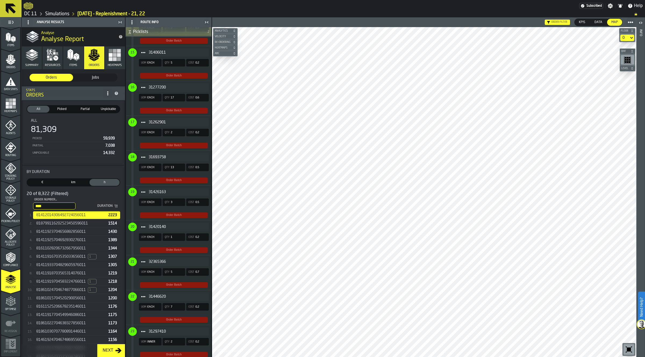
scroll to position [802, 0]
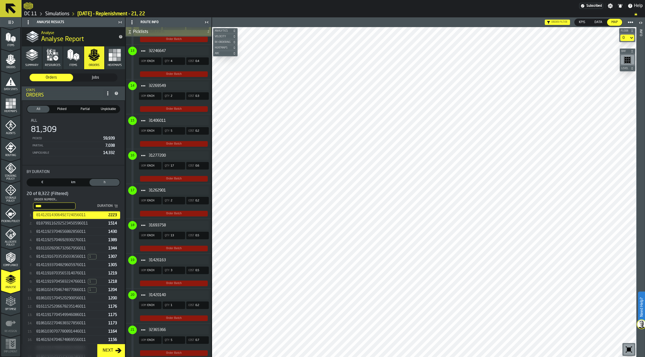
click at [169, 157] on span "31277200" at bounding box center [177, 156] width 56 height 4
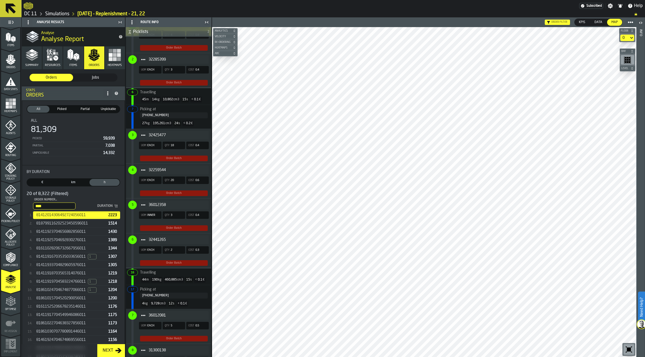
scroll to position [131, 0]
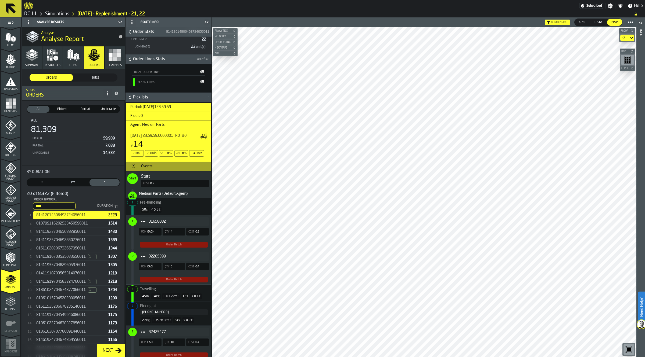
click at [152, 169] on div "Events" at bounding box center [147, 166] width 18 height 4
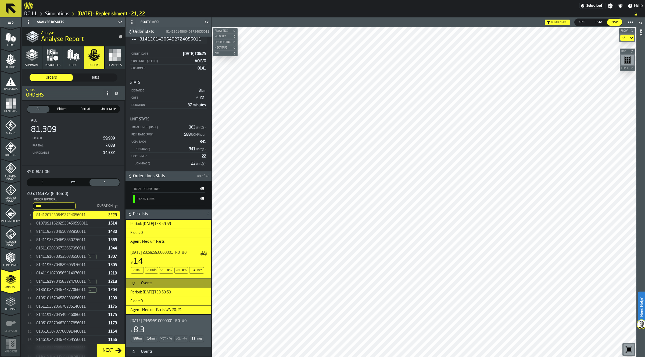
scroll to position [22, 0]
click at [32, 55] on polygon "button" at bounding box center [32, 54] width 6 height 3
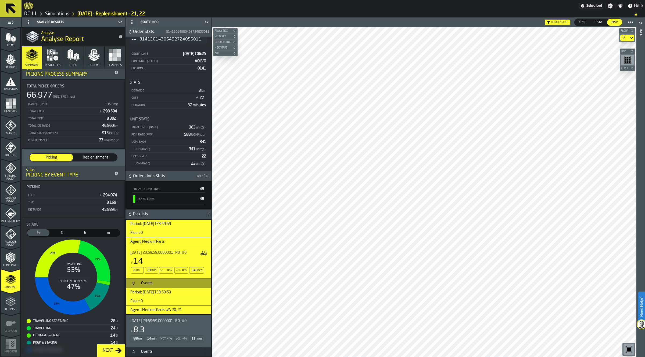
scroll to position [0, 0]
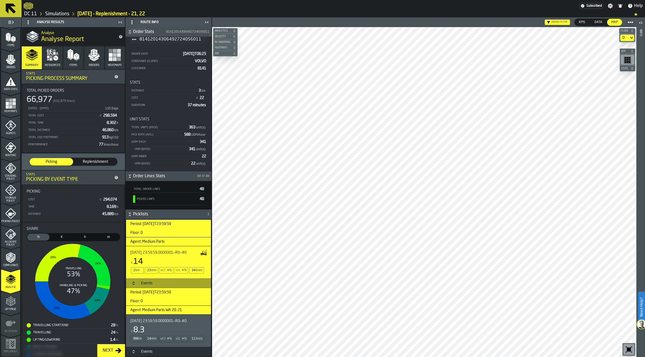
click at [66, 66] on button "Items" at bounding box center [73, 57] width 20 height 23
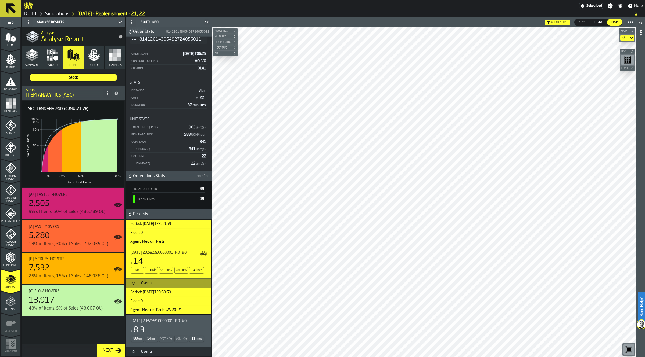
click at [89, 59] on icon "button" at bounding box center [94, 55] width 13 height 13
click at [51, 57] on icon "button" at bounding box center [51, 57] width 2 height 2
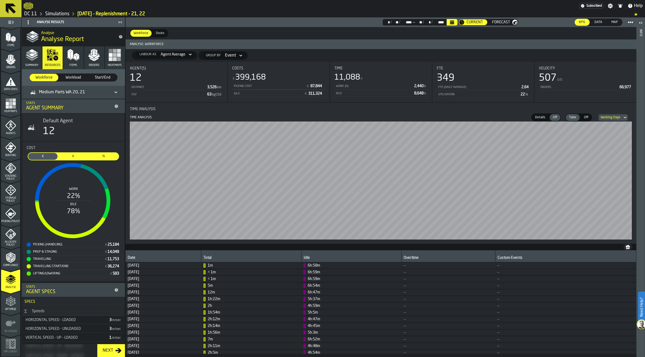
click at [72, 76] on span "Workload" at bounding box center [73, 77] width 24 height 5
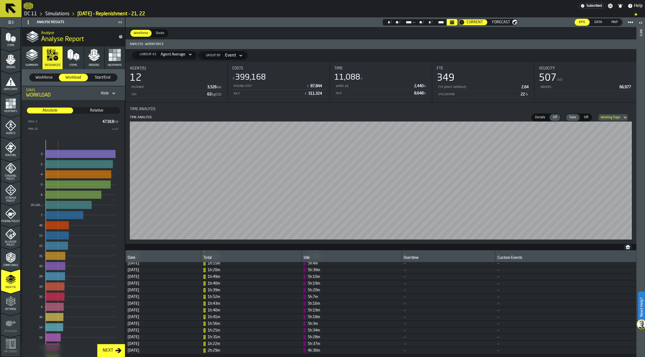
scroll to position [168, 0]
click at [177, 53] on div "Agent Average" at bounding box center [173, 54] width 25 height 4
click at [146, 102] on div "Picklists" at bounding box center [151, 103] width 28 height 6
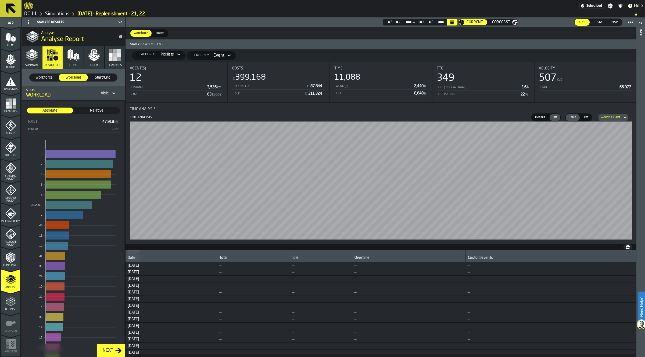
click at [170, 52] on div "Picklists" at bounding box center [167, 54] width 13 height 4
click at [161, 65] on div "Agent Average" at bounding box center [151, 64] width 28 height 6
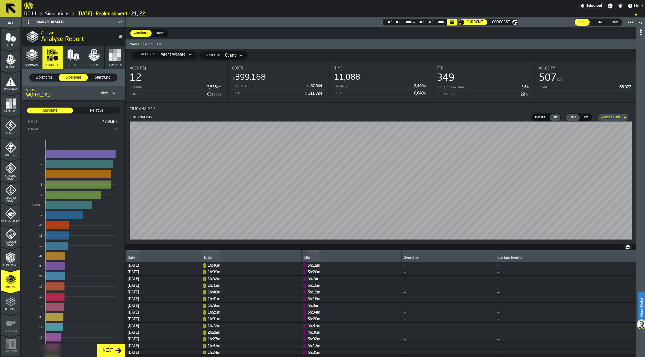
click at [541, 115] on span "Details" at bounding box center [540, 117] width 15 height 5
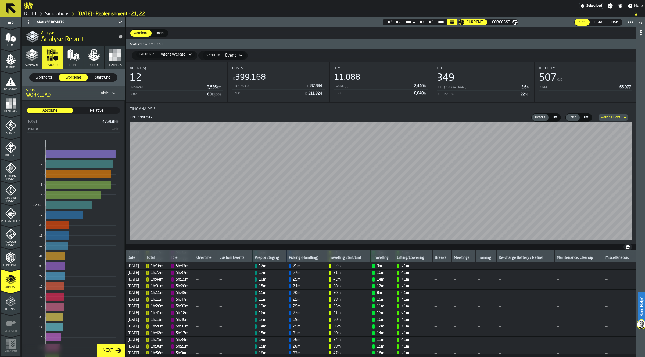
scroll to position [604, 0]
click at [53, 74] on div "Workforce" at bounding box center [44, 78] width 29 height 8
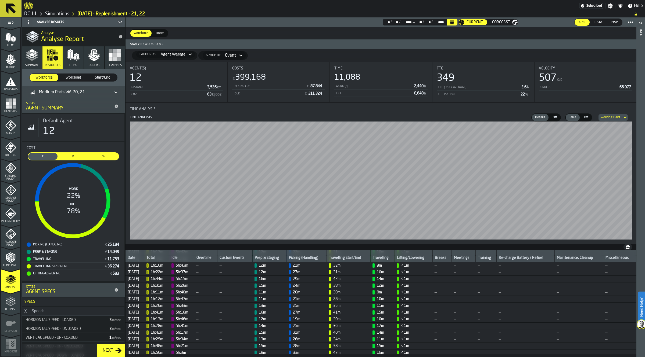
click at [57, 13] on link "Simulations" at bounding box center [57, 14] width 24 height 6
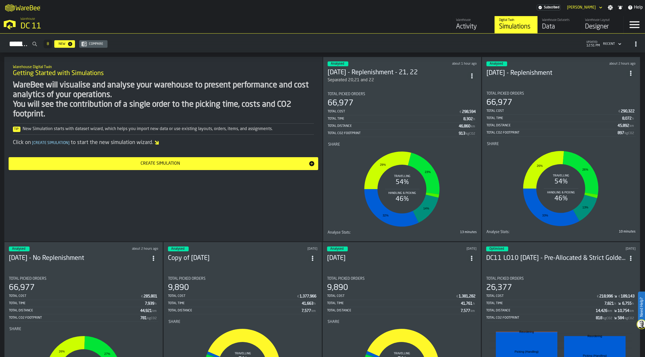
click at [472, 75] on circle "ItemListCard-DashboardItemContainer" at bounding box center [471, 75] width 1 height 1
click at [462, 110] on div "Duplicate" at bounding box center [460, 111] width 28 height 6
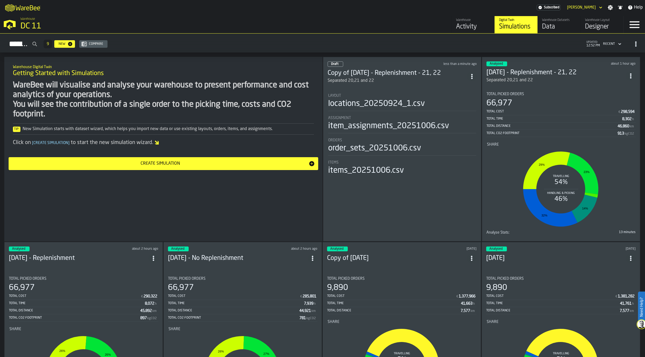
click at [381, 85] on div "Draft less than a minute ago Copy of [DATE] - Replenishment - 21, 22 Separated …" at bounding box center [402, 149] width 158 height 185
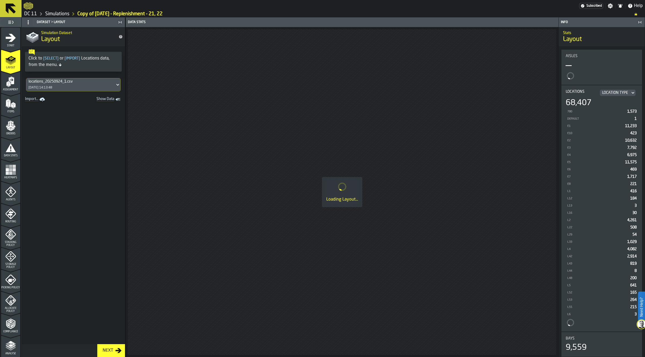
click at [10, 195] on icon "menu Agents" at bounding box center [10, 192] width 11 height 11
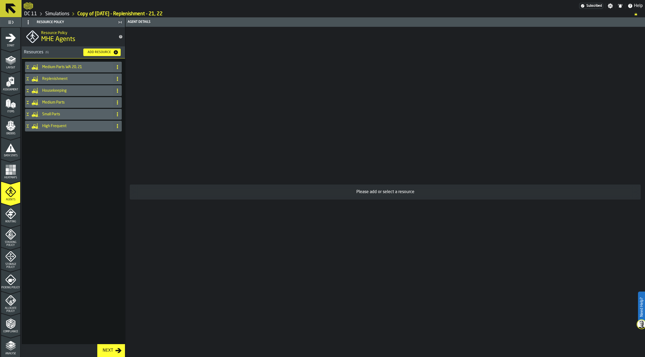
click at [81, 66] on h4 "Medium Parts WA 20, 21" at bounding box center [76, 67] width 69 height 4
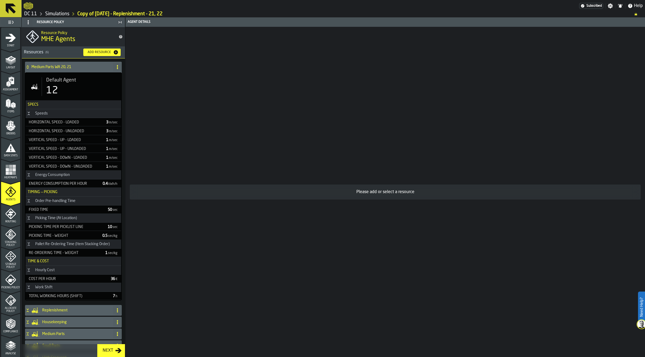
click at [63, 86] on div "12" at bounding box center [81, 90] width 71 height 11
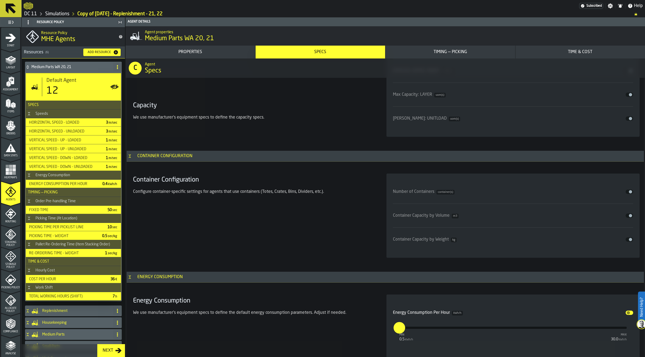
scroll to position [1041, 0]
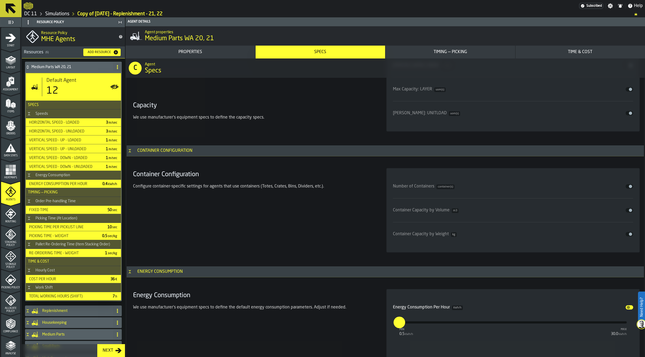
click at [628, 188] on span "input-slider-Number of Containers" at bounding box center [629, 186] width 3 height 3
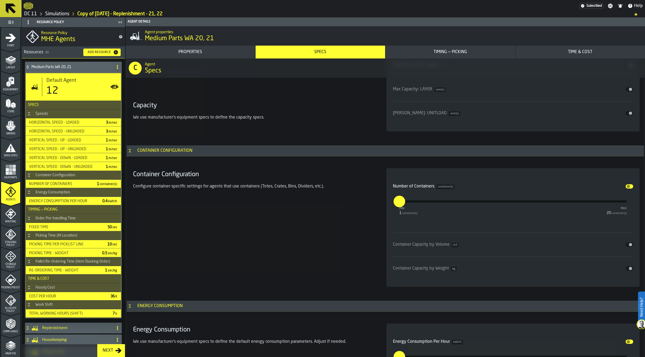
click at [628, 246] on span "input-slider-Container Capacity by Volume" at bounding box center [629, 244] width 3 height 3
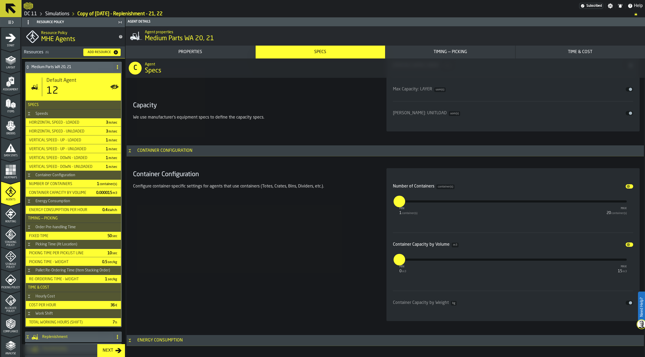
drag, startPoint x: 400, startPoint y: 260, endPoint x: 385, endPoint y: 261, distance: 15.1
click at [388, 261] on div "Number of Containers container(s) Disable min 1 container(s) max 20 container(s…" at bounding box center [512, 244] width 253 height 153
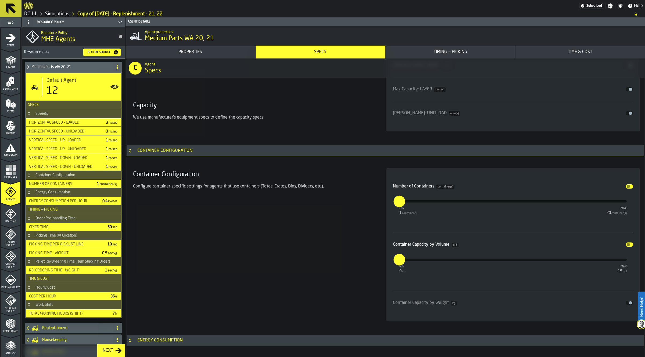
type input "*"
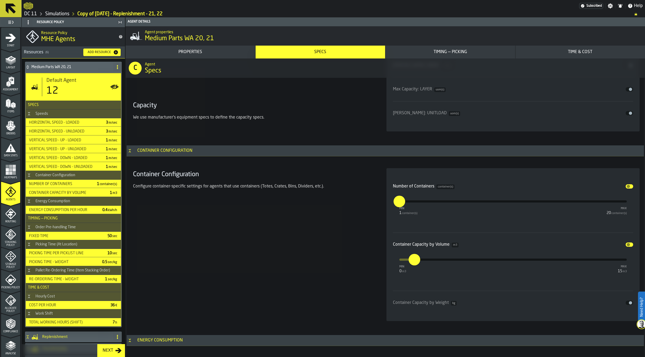
click at [332, 281] on div "Container Configuration Configure container-specific settings for agents that u…" at bounding box center [253, 244] width 245 height 153
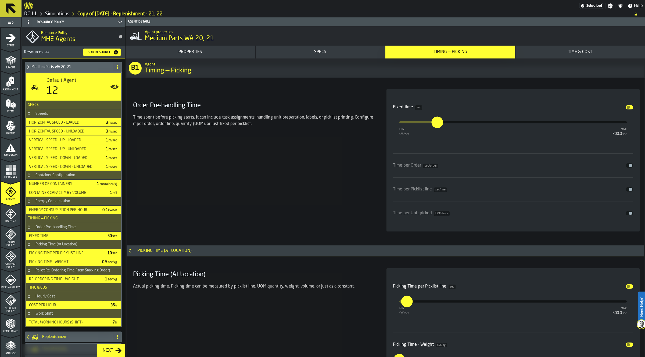
scroll to position [1443, 0]
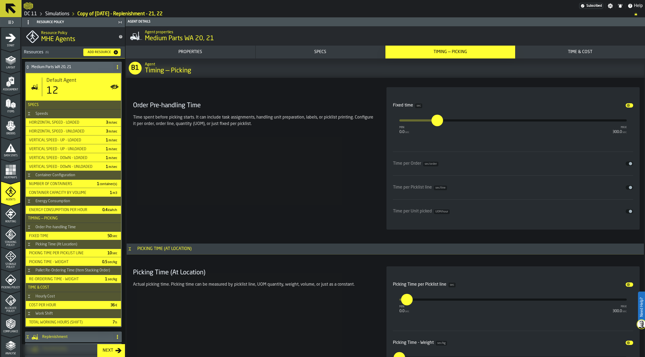
click at [291, 189] on div "Order Pre-handling Time Time spent before picking starts. It can include task a…" at bounding box center [253, 158] width 245 height 143
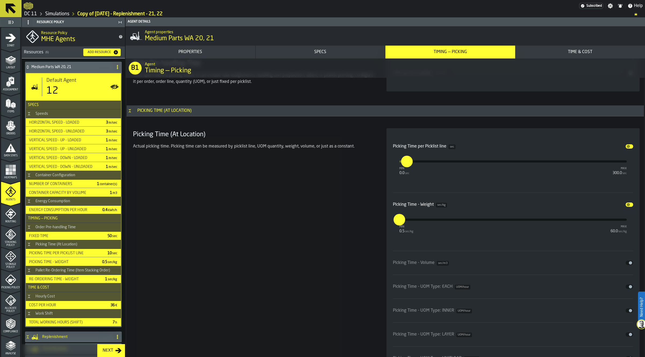
scroll to position [1578, 0]
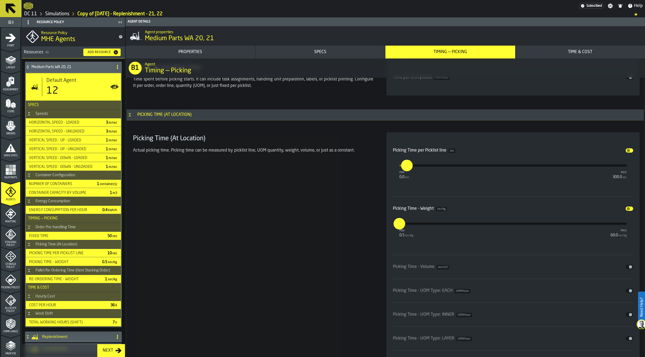
click at [65, 15] on link "Simulations" at bounding box center [57, 14] width 24 height 6
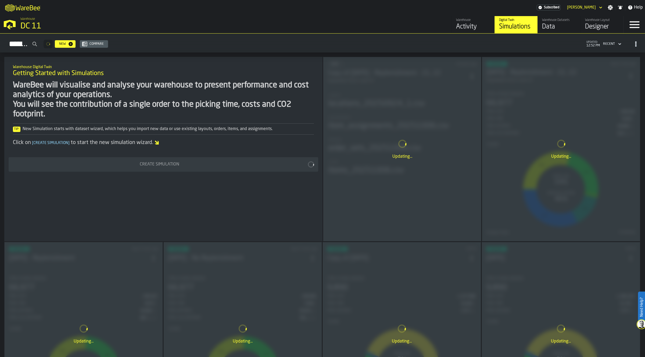
click at [520, 119] on div "Updating..." at bounding box center [561, 149] width 158 height 184
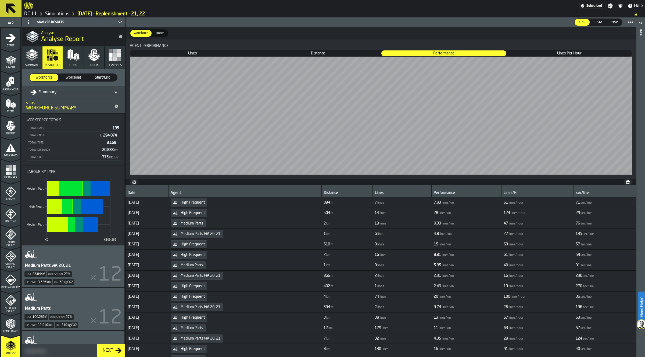
click at [85, 56] on button "Orders" at bounding box center [94, 57] width 20 height 23
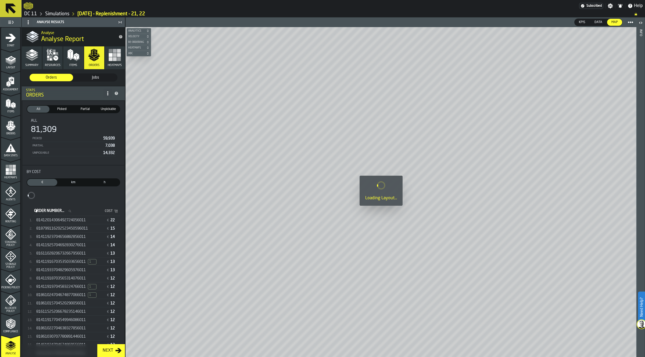
click at [53, 237] on span "81411923704656882856011" at bounding box center [60, 237] width 49 height 4
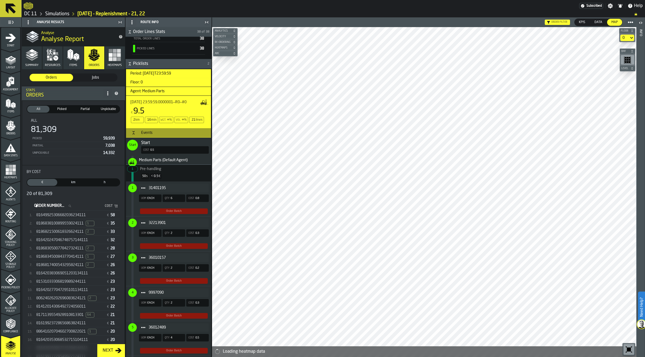
scroll to position [168, 0]
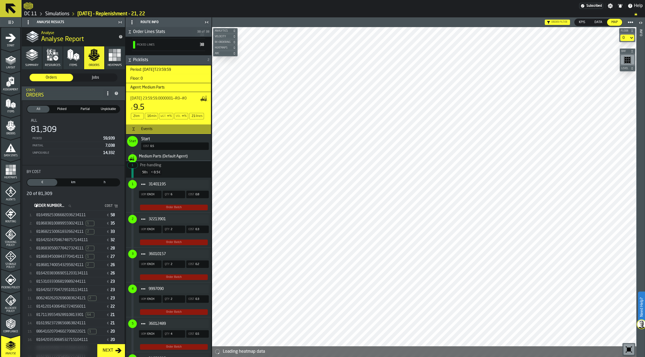
click at [169, 220] on span "32213901" at bounding box center [177, 219] width 56 height 4
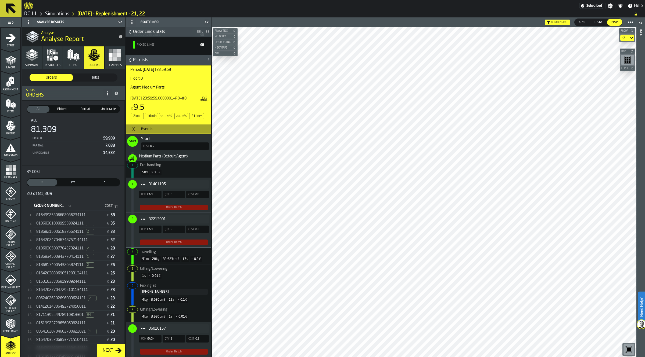
scroll to position [269, 0]
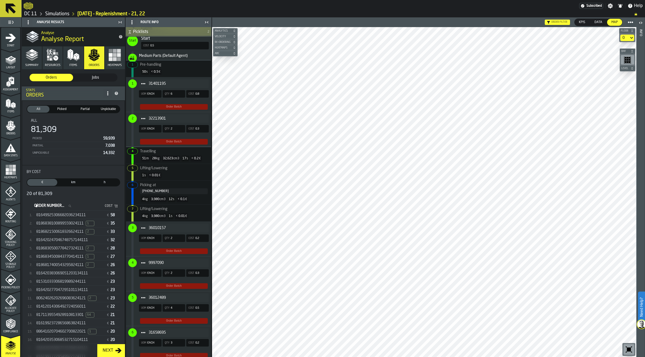
click at [180, 228] on span "36010157" at bounding box center [177, 228] width 56 height 4
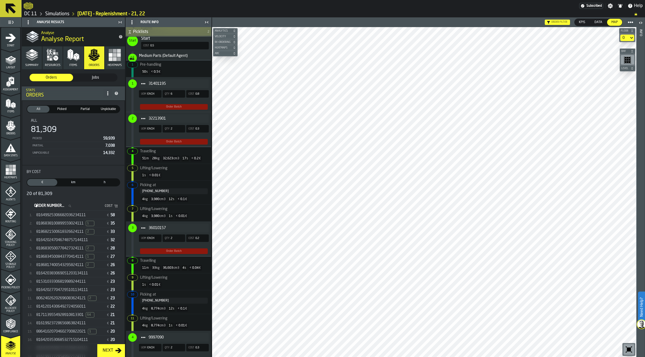
scroll to position [369, 0]
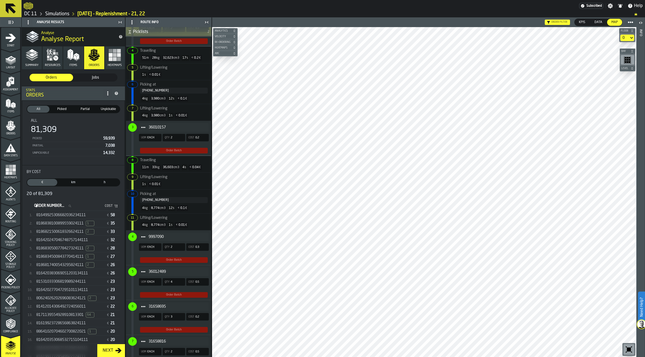
click at [56, 13] on link "Simulations" at bounding box center [57, 14] width 24 height 6
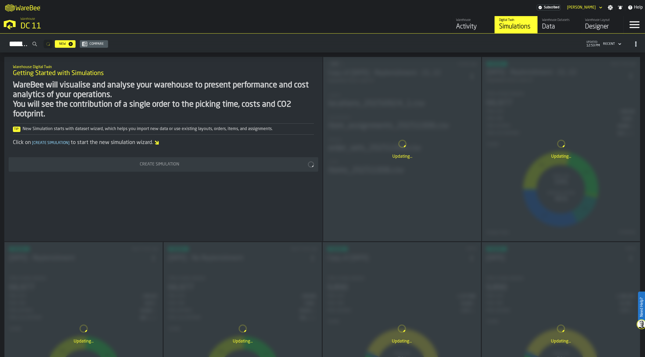
click at [398, 88] on div "Updating..." at bounding box center [402, 149] width 158 height 184
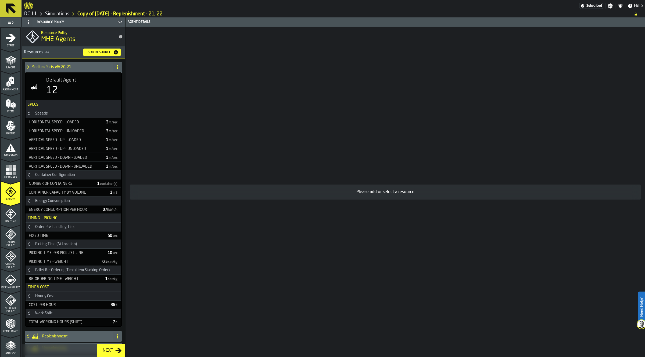
click at [70, 88] on div "12" at bounding box center [81, 90] width 71 height 11
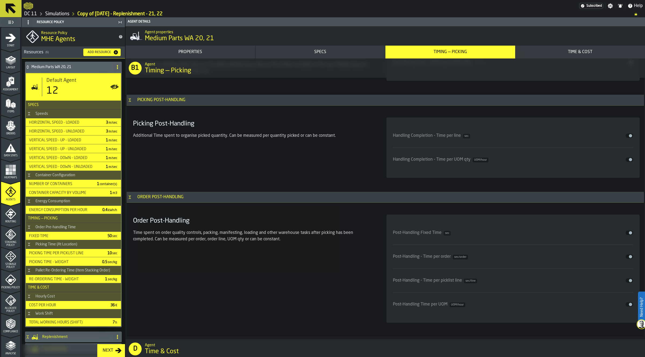
scroll to position [2148, 0]
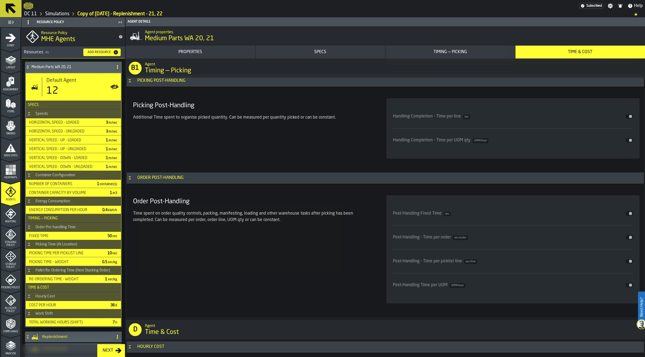
click at [627, 216] on button "Disable" at bounding box center [629, 214] width 8 height 4
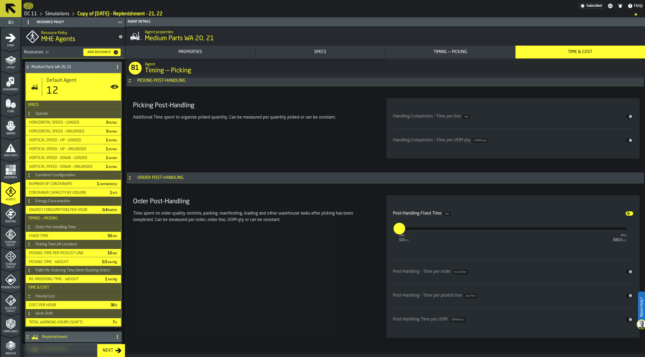
click at [399, 230] on input "*" at bounding box center [396, 229] width 6 height 12
drag, startPoint x: 401, startPoint y: 230, endPoint x: 385, endPoint y: 230, distance: 15.6
click at [389, 230] on div "Post-Handling Fixed Time sec Disable min 0.0 sec max 300.0 sec * Post-Handling …" at bounding box center [512, 267] width 253 height 143
type input "**"
click at [165, 269] on div "Order Post-Handling Time spent on order quality controls, packing, manifesting,…" at bounding box center [253, 267] width 245 height 143
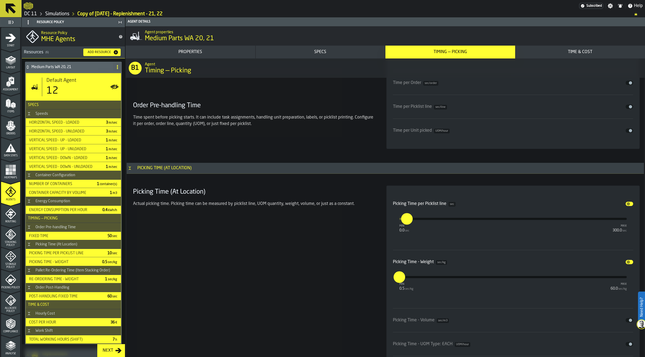
scroll to position [1608, 0]
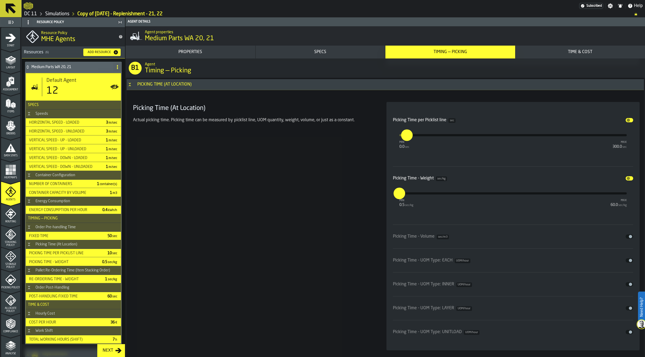
click at [407, 137] on input "**" at bounding box center [404, 135] width 6 height 12
type input "**"
click at [264, 217] on div "Picking Time (At Location) Actual picking time. Picking time can be measured by…" at bounding box center [253, 226] width 245 height 249
click at [397, 193] on input "***" at bounding box center [395, 194] width 4 height 12
drag, startPoint x: 399, startPoint y: 194, endPoint x: 382, endPoint y: 194, distance: 17.2
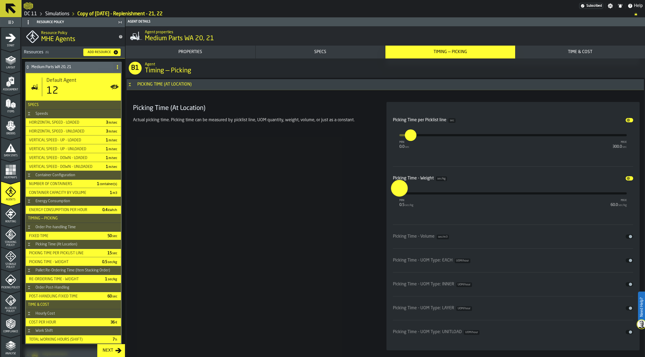
click at [383, 194] on section "Picking Time (At Location) Actual picking time. Picking time can be measured by…" at bounding box center [385, 226] width 508 height 255
click at [396, 198] on input "***" at bounding box center [395, 194] width 4 height 12
drag, startPoint x: 401, startPoint y: 195, endPoint x: 386, endPoint y: 195, distance: 15.0
click at [386, 195] on div "Picking Time per Picklist line sec Disable min 0.0 sec max 300.0 sec ** Picking…" at bounding box center [512, 226] width 253 height 249
type input "*"
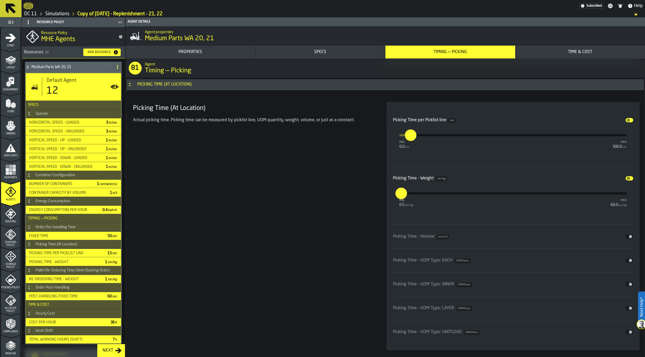
click at [356, 218] on div "Picking Time (At Location) Actual picking time. Picking time can be measured by…" at bounding box center [253, 226] width 245 height 249
click at [316, 218] on div "Picking Time (At Location) Actual picking time. Picking time can be measured by…" at bounding box center [253, 226] width 245 height 249
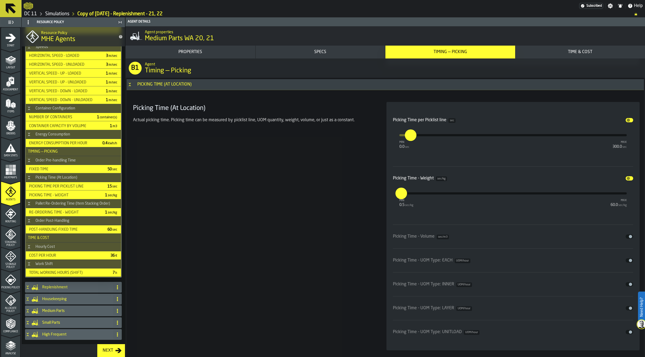
scroll to position [68, 0]
click at [280, 292] on div "Picking Time (At Location) Actual picking time. Picking time can be measured by…" at bounding box center [253, 226] width 245 height 249
click at [408, 138] on input "****" at bounding box center [405, 130] width 6 height 17
drag, startPoint x: 413, startPoint y: 138, endPoint x: 410, endPoint y: 138, distance: 3.0
click at [408, 138] on input "****" at bounding box center [405, 130] width 6 height 17
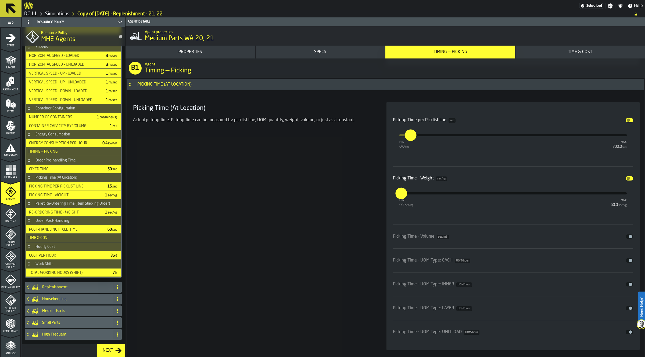
click at [409, 138] on input "****" at bounding box center [406, 135] width 4 height 12
type input "**"
click at [338, 242] on div "Picking Time (At Location) Actual picking time. Picking time can be measured by…" at bounding box center [253, 226] width 245 height 249
click at [288, 264] on div "Picking Time (At Location) Actual picking time. Picking time can be measured by…" at bounding box center [253, 226] width 245 height 249
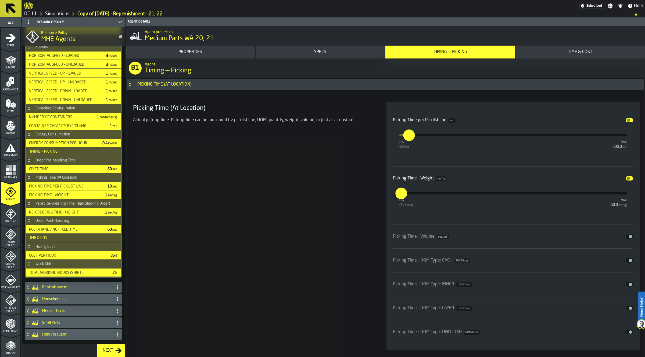
click at [336, 267] on div "Picking Time (At Location) Actual picking time. Picking time can be measured by…" at bounding box center [253, 226] width 245 height 249
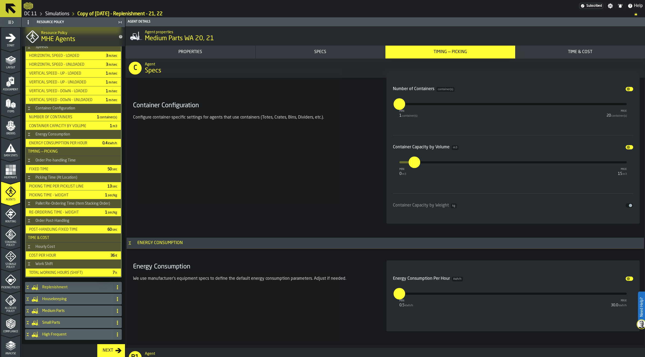
scroll to position [0, 0]
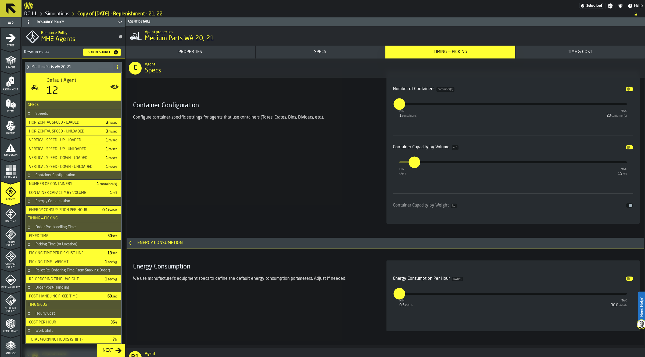
click at [50, 69] on div "Medium Parts WA 20, 21" at bounding box center [68, 67] width 86 height 11
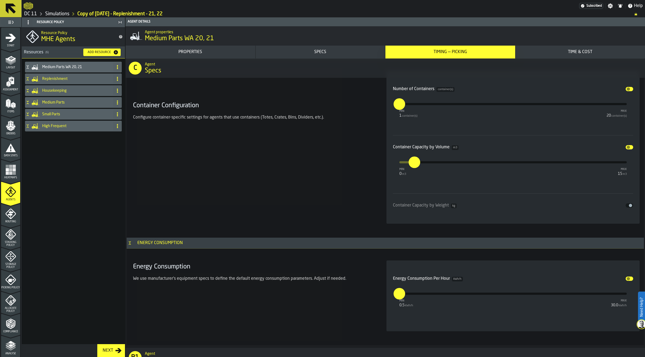
click at [67, 102] on h4 "Medium Parts" at bounding box center [76, 102] width 69 height 4
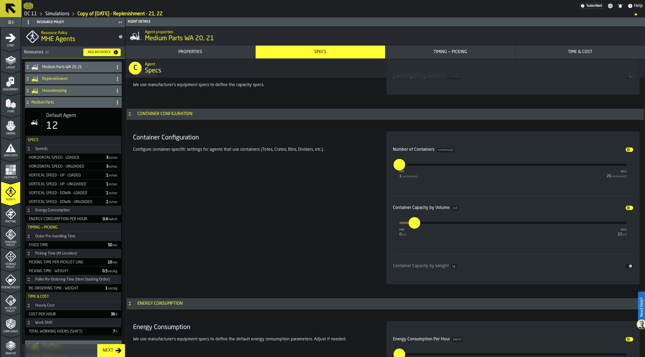
scroll to position [1071, 0]
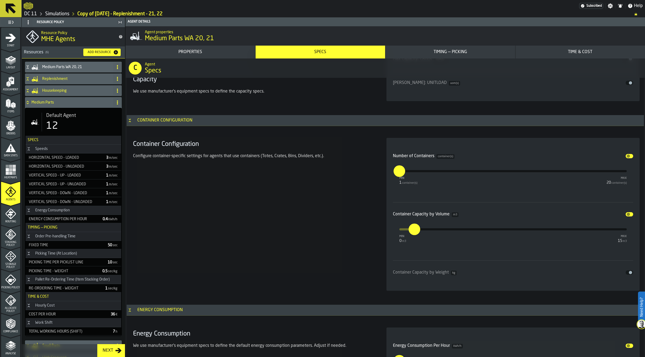
click at [64, 122] on div "12" at bounding box center [81, 126] width 71 height 11
type input "**********"
type input "**"
type input "***"
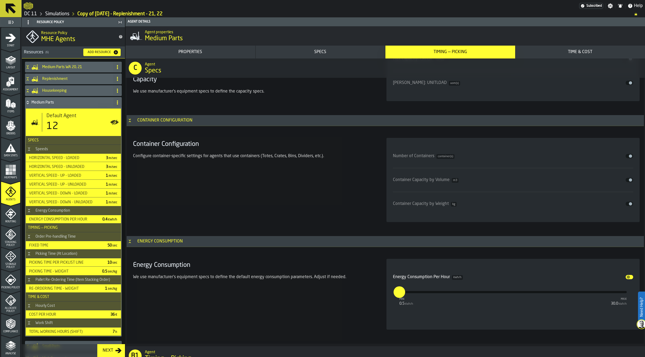
click at [450, 159] on span "container(s)" at bounding box center [445, 156] width 18 height 5
click at [627, 157] on button "Disable" at bounding box center [629, 156] width 8 height 4
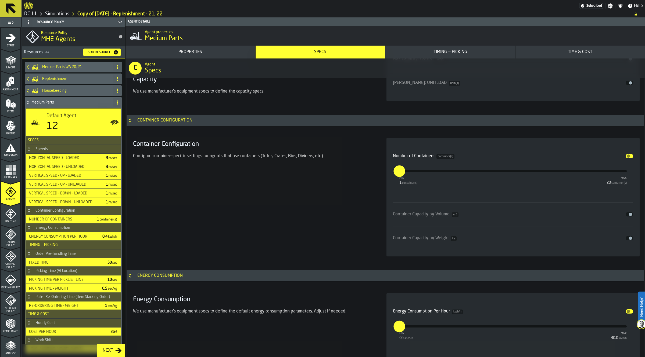
click at [631, 218] on div "Container Capacity by Volume m3 Disable" at bounding box center [513, 214] width 240 height 6
click at [628, 214] on span "input-slider-Container Capacity by Volume" at bounding box center [629, 214] width 3 height 3
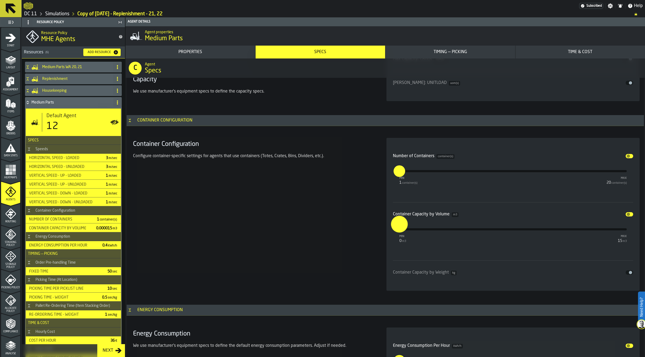
drag, startPoint x: 400, startPoint y: 229, endPoint x: 362, endPoint y: 231, distance: 37.7
click at [384, 230] on section "Container Configuration Configure container-specific settings for agents that u…" at bounding box center [385, 215] width 508 height 160
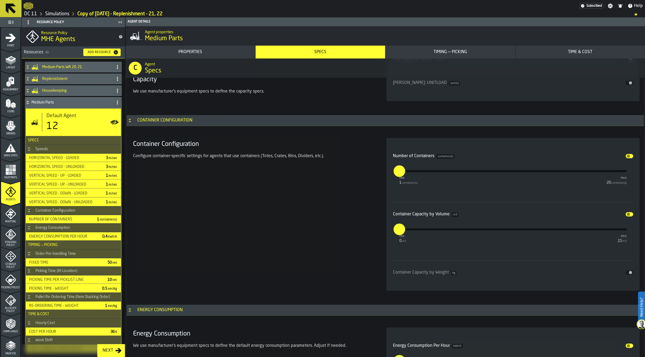
type input "*"
click at [338, 240] on div "Container Configuration Configure container-specific settings for agents that u…" at bounding box center [253, 214] width 245 height 153
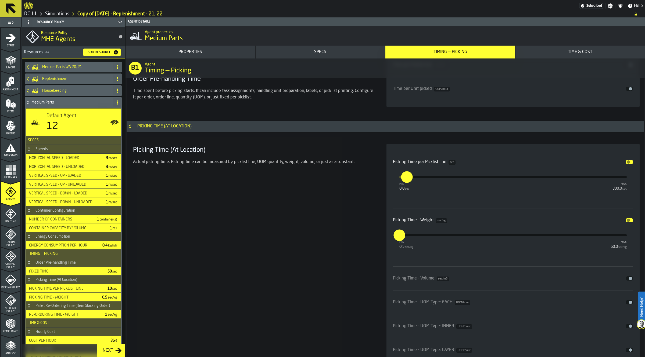
scroll to position [1575, 0]
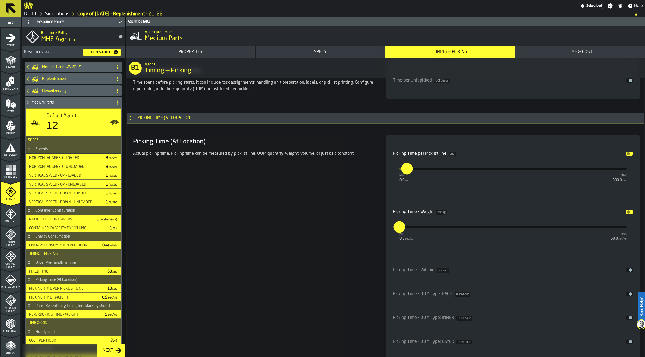
click at [407, 171] on input "****" at bounding box center [404, 169] width 6 height 12
click at [406, 171] on input "****" at bounding box center [404, 169] width 4 height 12
click at [408, 171] on input "****" at bounding box center [404, 163] width 6 height 17
type input "**"
click at [341, 253] on div "Picking Time (At Location) Actual picking time. Picking time can be measured by…" at bounding box center [253, 260] width 245 height 249
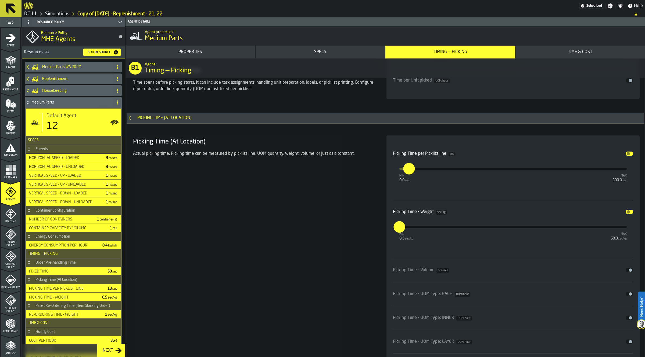
click at [397, 229] on input "***" at bounding box center [395, 227] width 4 height 12
type input "*"
click at [273, 254] on div "Picking Time (At Location) Actual picking time. Picking time can be measured by…" at bounding box center [253, 260] width 245 height 249
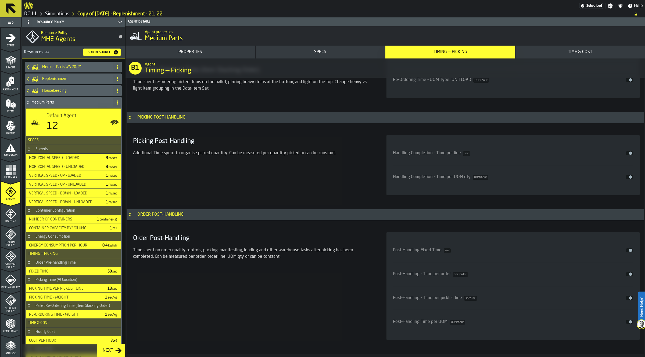
scroll to position [2179, 0]
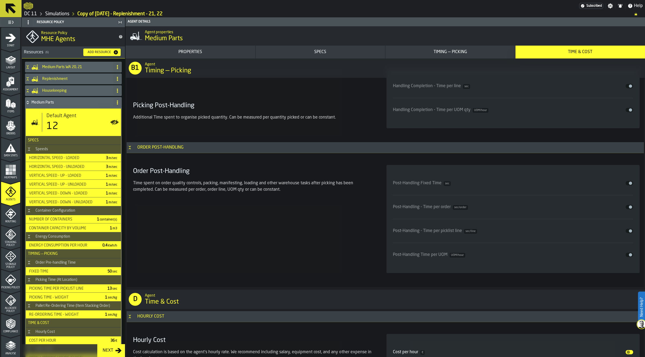
click at [625, 185] on button "Disable" at bounding box center [629, 183] width 8 height 4
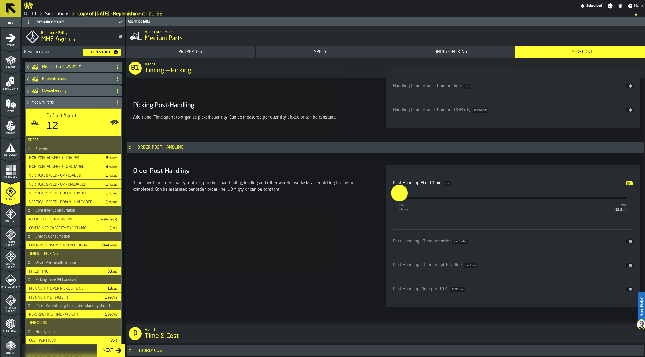
click at [399, 199] on input "*" at bounding box center [394, 193] width 8 height 17
type input "**"
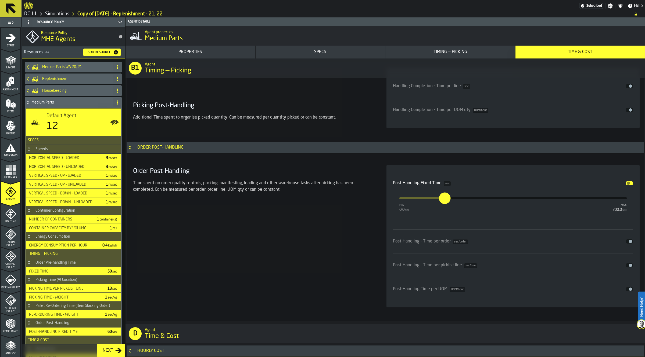
click at [332, 208] on div "Order Post-Handling Time spent on order quality controls, packing, manifesting,…" at bounding box center [253, 236] width 245 height 143
click at [64, 100] on div "Medium Parts" at bounding box center [68, 102] width 86 height 11
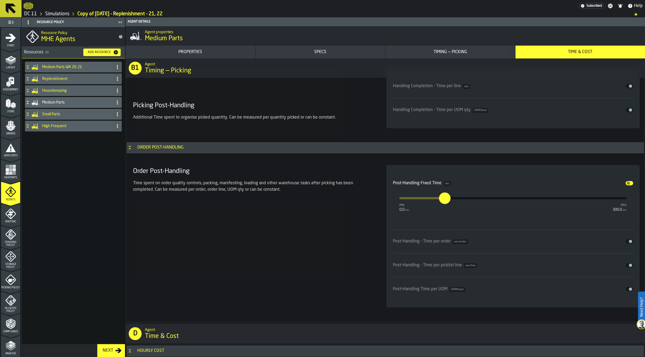
click at [66, 114] on h4 "Small Parts" at bounding box center [76, 114] width 69 height 4
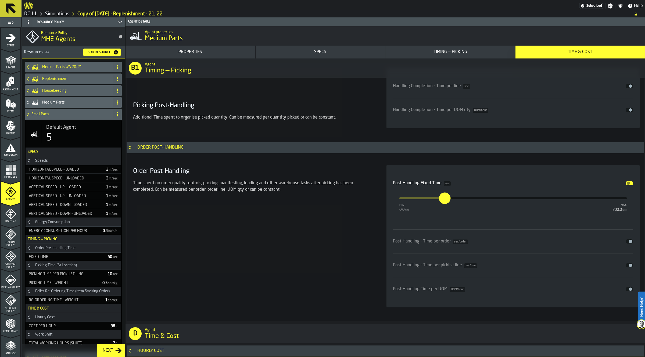
click at [48, 132] on div "Default Agent 5" at bounding box center [79, 134] width 75 height 19
type input "**"
type input "***"
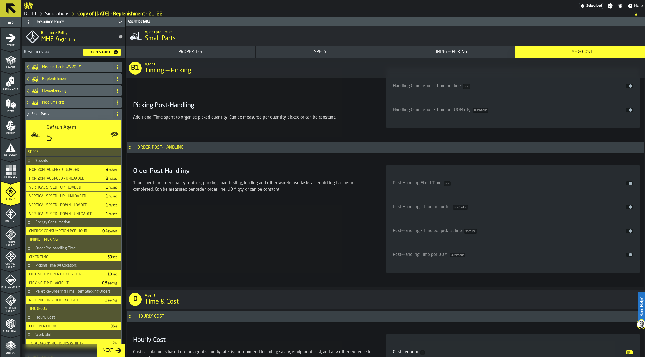
click at [38, 115] on h4 "Small Parts" at bounding box center [70, 114] width 79 height 4
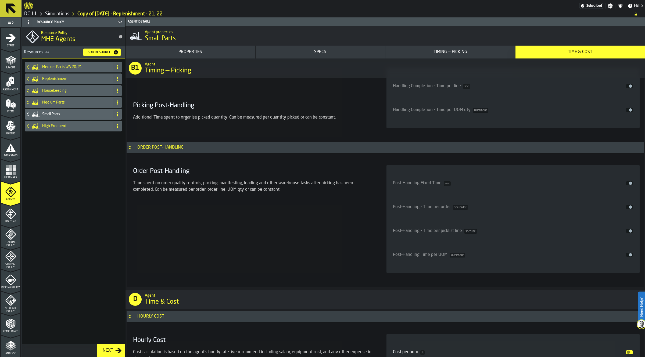
click at [65, 123] on div "High Frequent" at bounding box center [68, 126] width 86 height 11
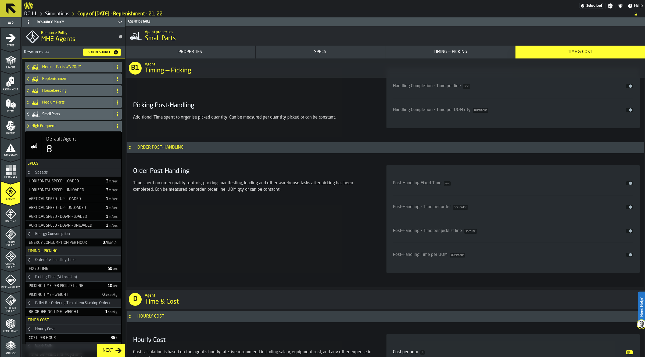
click at [64, 139] on span "Default Agent" at bounding box center [61, 139] width 30 height 6
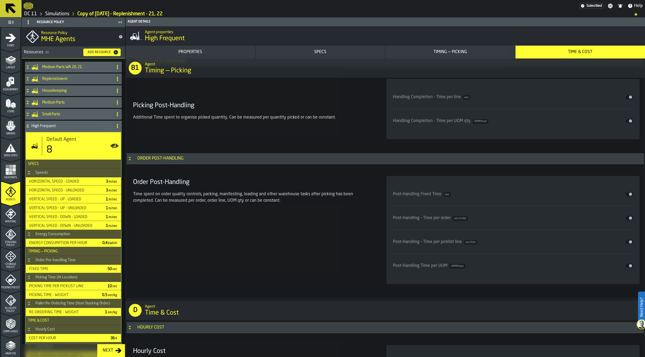
scroll to position [2110, 0]
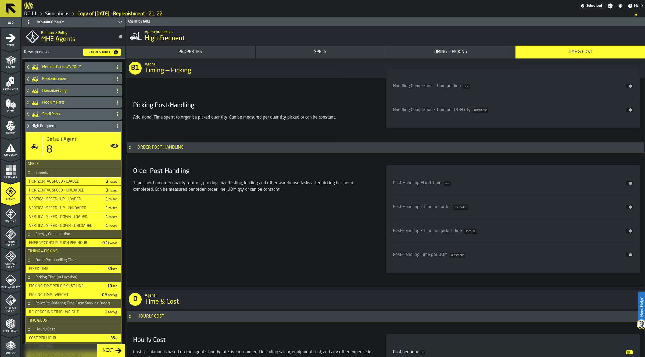
click at [628, 185] on span "input-slider-Post-Handling Fixed Time" at bounding box center [629, 183] width 3 height 3
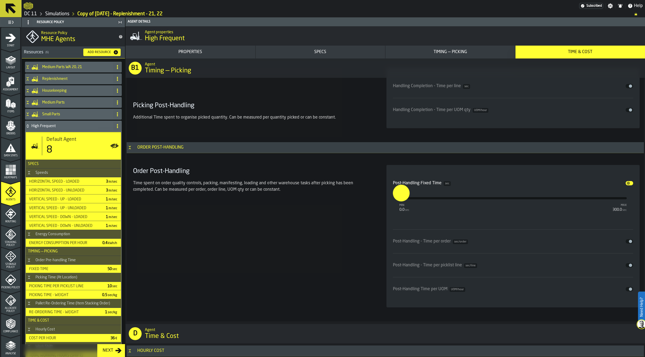
drag, startPoint x: 401, startPoint y: 200, endPoint x: 371, endPoint y: 200, distance: 30.4
click at [371, 200] on section "Order Post-Handling Time spent on order quality controls, packing, manifesting,…" at bounding box center [385, 236] width 508 height 149
type input "**"
click at [371, 197] on div "Time spent on order quality controls, packing, manifesting, loading and other w…" at bounding box center [253, 188] width 240 height 17
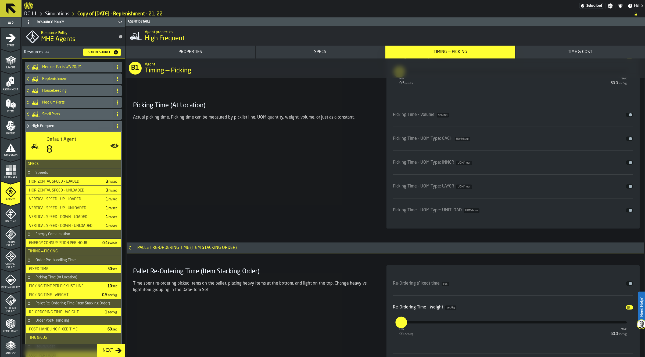
scroll to position [1539, 0]
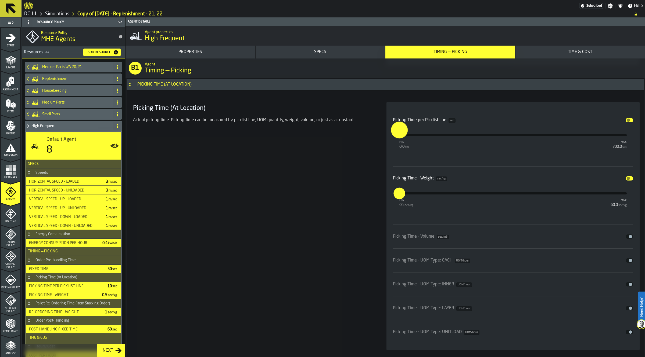
drag, startPoint x: 407, startPoint y: 138, endPoint x: 390, endPoint y: 137, distance: 16.9
click at [391, 137] on label "*" at bounding box center [398, 130] width 17 height 17
click at [391, 137] on input "*" at bounding box center [394, 130] width 8 height 17
type input "**"
click at [397, 195] on input "***" at bounding box center [395, 194] width 4 height 12
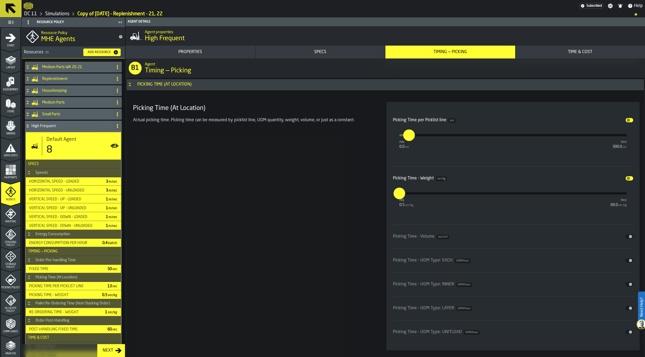
type input "*"
click at [296, 196] on div "Picking Time (At Location) Actual picking time. Picking time can be measured by…" at bounding box center [253, 226] width 245 height 249
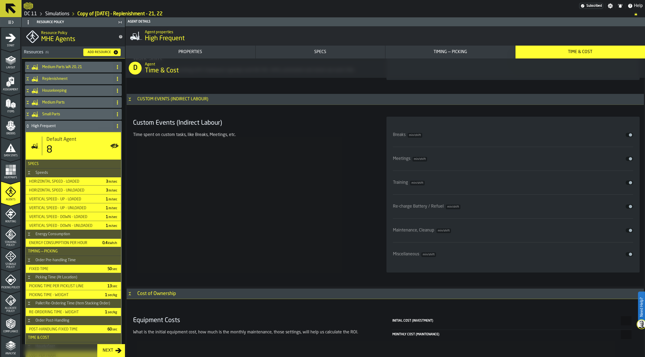
scroll to position [66, 0]
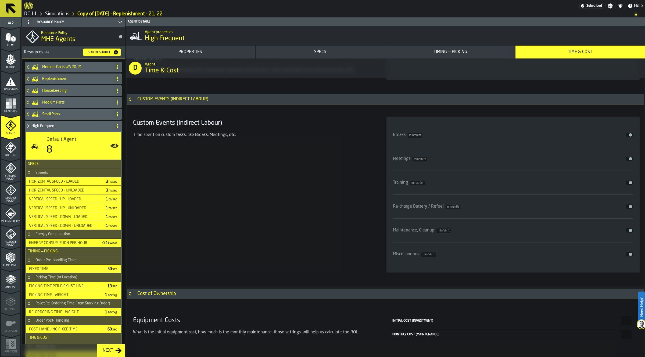
click at [10, 281] on polygon "menu Analyse" at bounding box center [10, 279] width 5 height 3
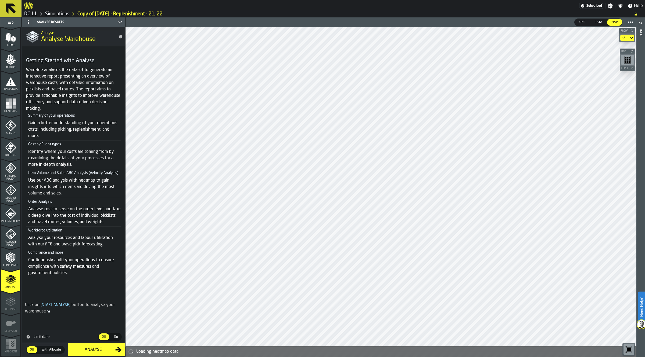
click at [13, 130] on icon "menu Agents" at bounding box center [10, 125] width 11 height 11
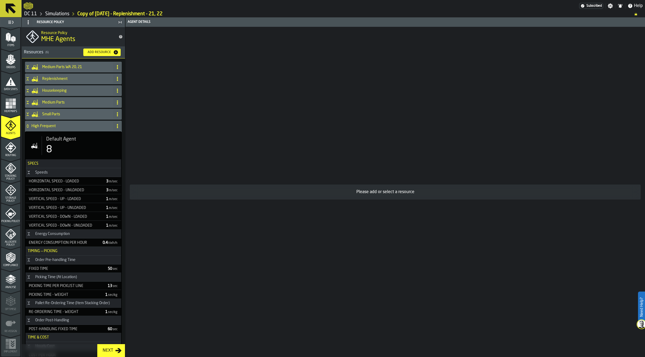
click at [46, 126] on h4 "High Frequent" at bounding box center [70, 126] width 79 height 4
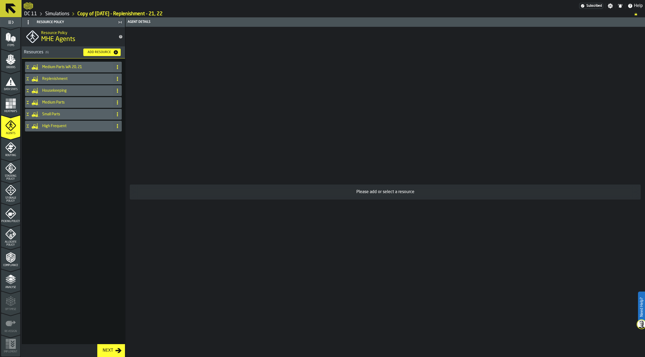
click at [55, 116] on h4 "Small Parts" at bounding box center [76, 114] width 69 height 4
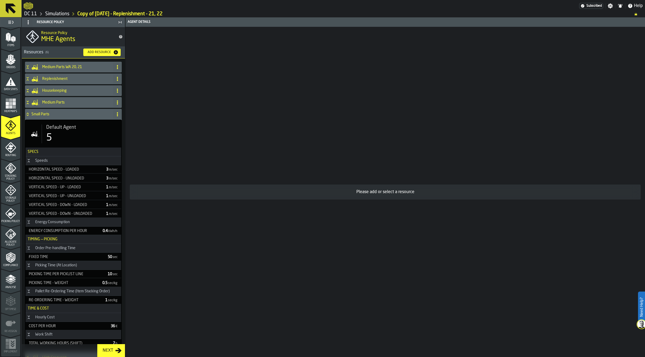
click at [56, 116] on h4 "Small Parts" at bounding box center [70, 114] width 79 height 4
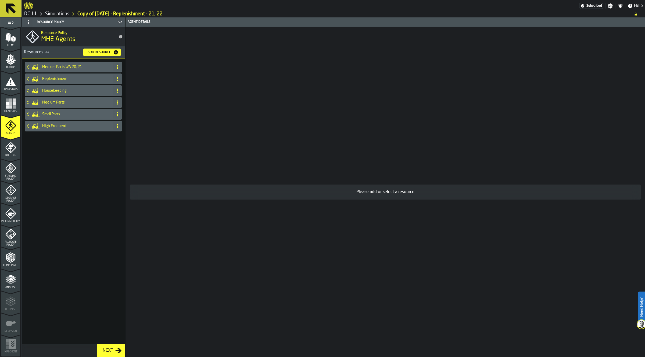
click at [60, 104] on h4 "Medium Parts" at bounding box center [76, 102] width 69 height 4
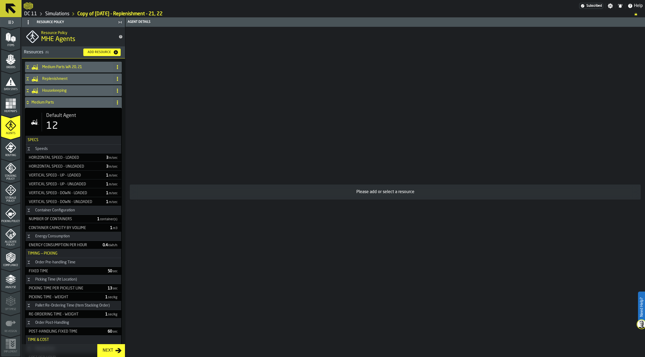
click at [60, 104] on h4 "Medium Parts" at bounding box center [70, 102] width 79 height 4
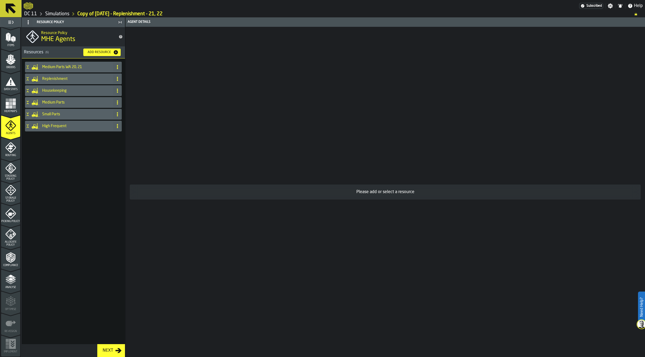
click at [62, 92] on h4 "Housekeeping" at bounding box center [76, 91] width 69 height 4
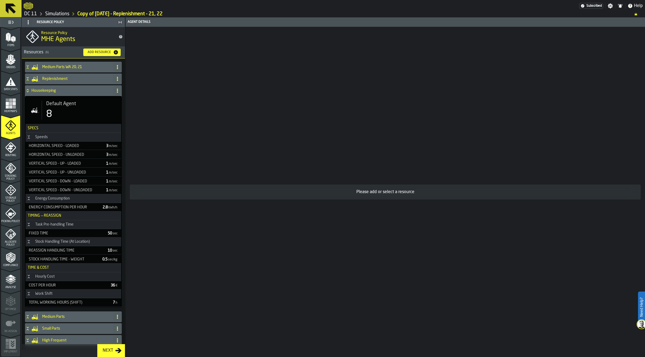
click at [62, 92] on h4 "Housekeeping" at bounding box center [70, 91] width 79 height 4
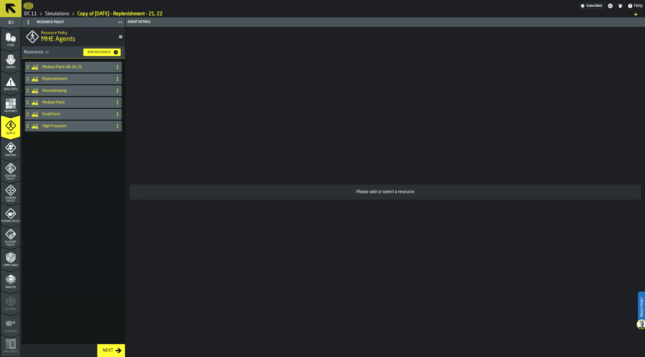
click at [60, 78] on h4 "Replenishment" at bounding box center [76, 79] width 69 height 4
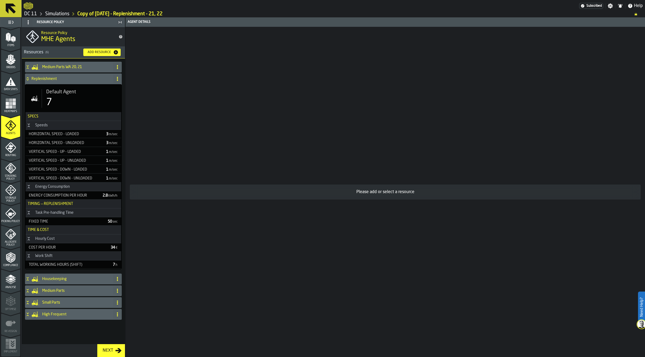
click at [61, 91] on span "Default Agent" at bounding box center [61, 92] width 30 height 6
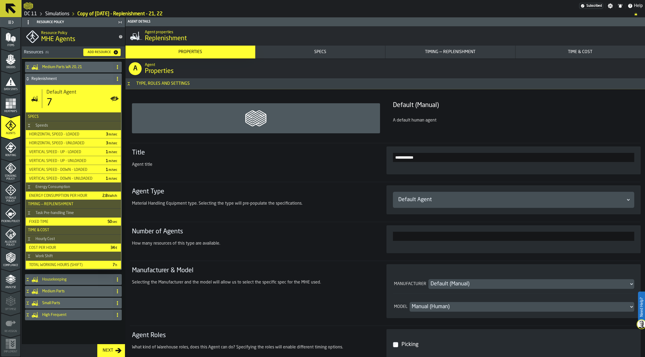
click at [14, 289] on icon "menu Analyse" at bounding box center [10, 291] width 19 height 5
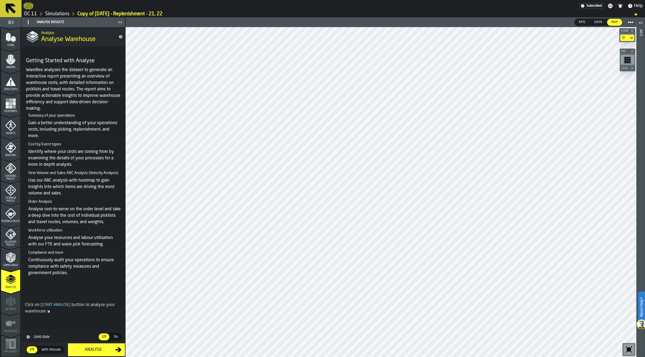
click at [86, 351] on div "Analyse" at bounding box center [93, 350] width 44 height 6
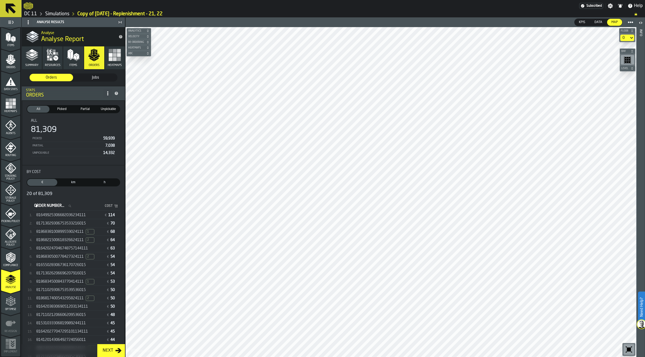
click at [47, 215] on span "81649925306682036234111" at bounding box center [60, 215] width 49 height 4
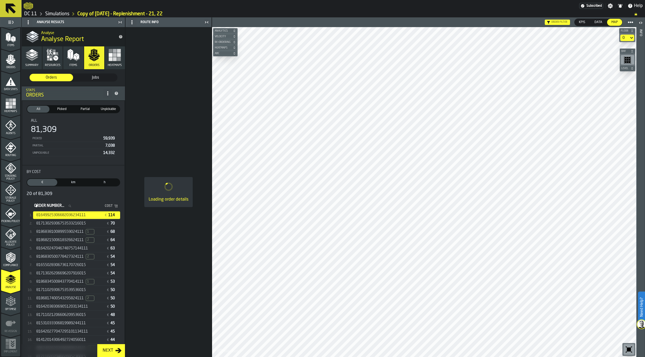
click at [71, 205] on icon "stat-By Cost" at bounding box center [69, 206] width 3 height 3
click at [75, 204] on input "Order Number... Order Number..." at bounding box center [54, 206] width 42 height 7
type input "****"
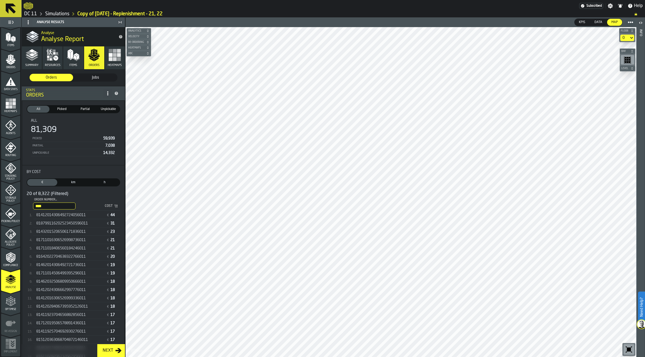
click at [84, 210] on div "**** Order Number... 6011 Cost" at bounding box center [76, 206] width 87 height 9
click at [86, 215] on span "81412014306492724056011" at bounding box center [60, 215] width 49 height 4
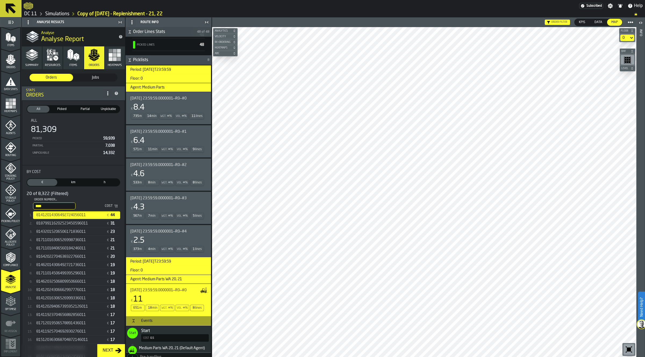
scroll to position [302, 0]
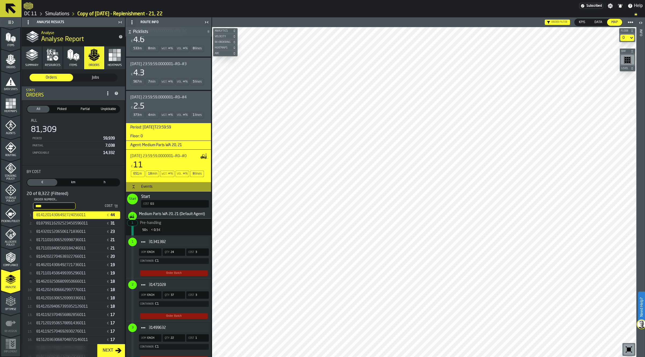
click at [151, 192] on h3 "Events" at bounding box center [168, 187] width 85 height 10
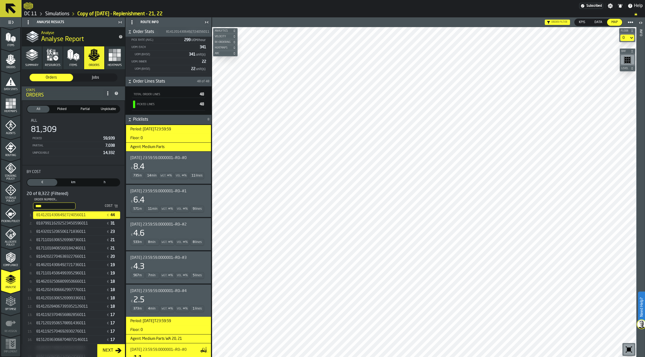
scroll to position [112, 0]
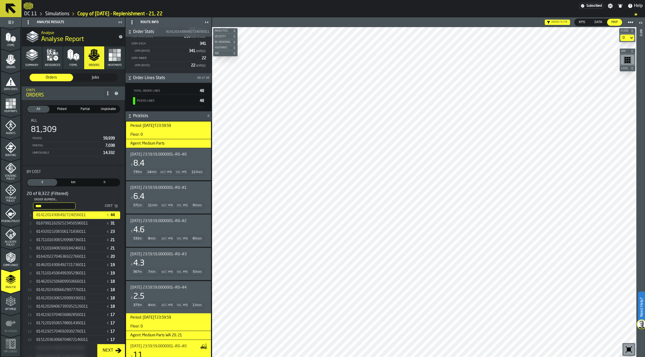
click at [163, 190] on span "[DATE] 23:59:59.0000001—R0—#1" at bounding box center [158, 188] width 56 height 4
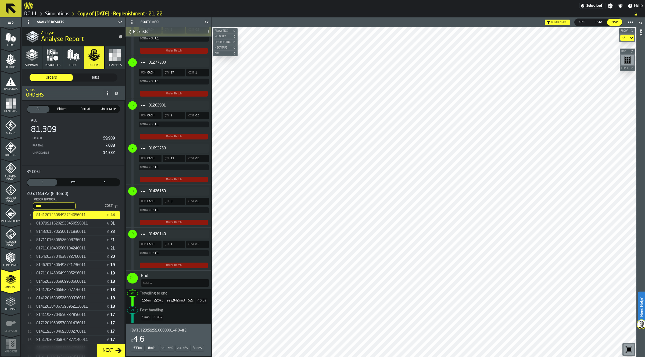
scroll to position [615, 0]
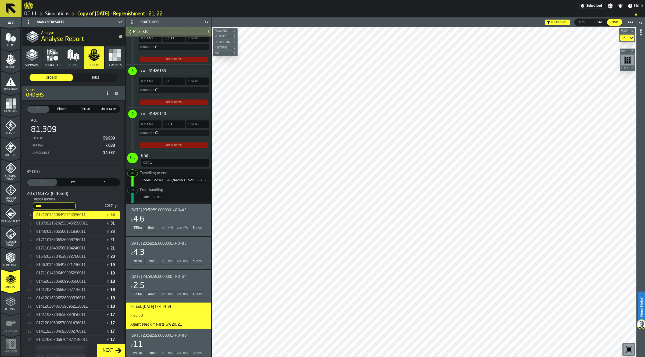
click at [176, 213] on span "[DATE] 23:59:59.0000001—R0—#2" at bounding box center [158, 210] width 56 height 4
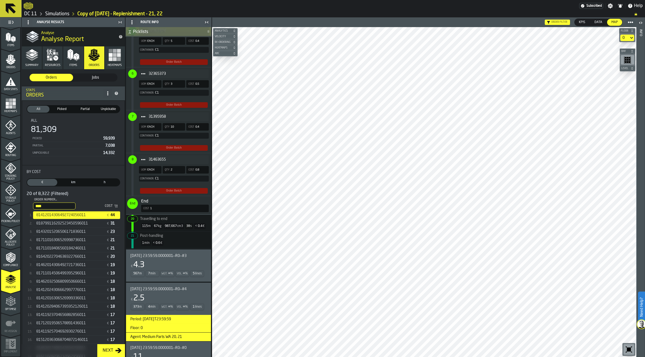
scroll to position [1152, 0]
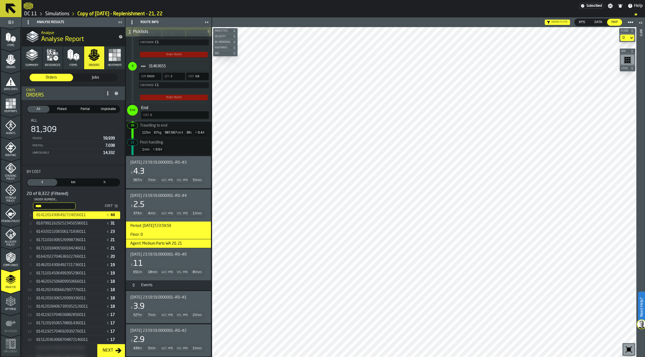
click at [179, 171] on div "[DATE] 23:59:59.0000001—R0—#3 € 4.3 567 m 7 min Wgt. ∞ % Vol. ∞ % 5 lines" at bounding box center [167, 173] width 74 height 24
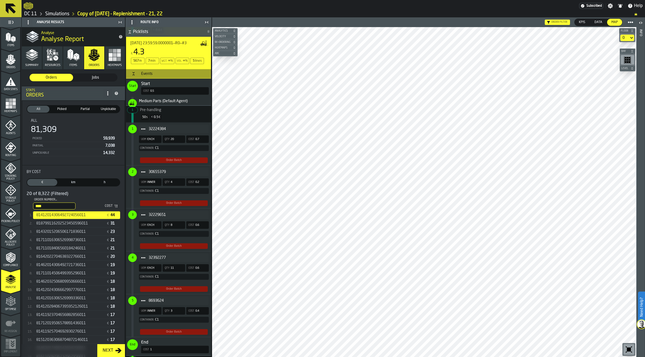
scroll to position [1253, 0]
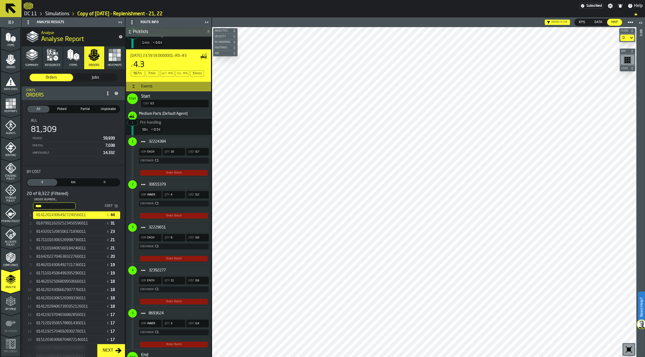
click at [163, 91] on h3 "Events" at bounding box center [168, 87] width 85 height 10
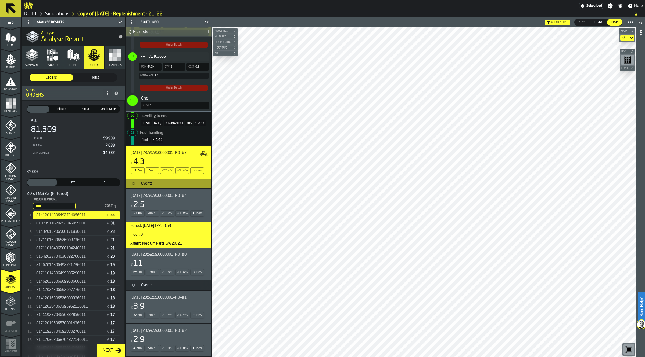
click at [170, 162] on div "€ 4.3" at bounding box center [167, 162] width 74 height 10
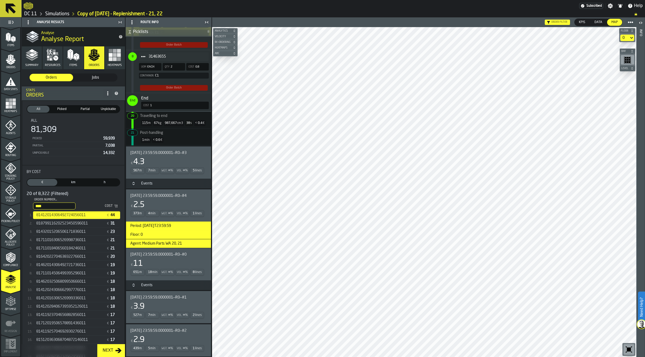
click at [153, 180] on h3 "Events" at bounding box center [168, 184] width 85 height 10
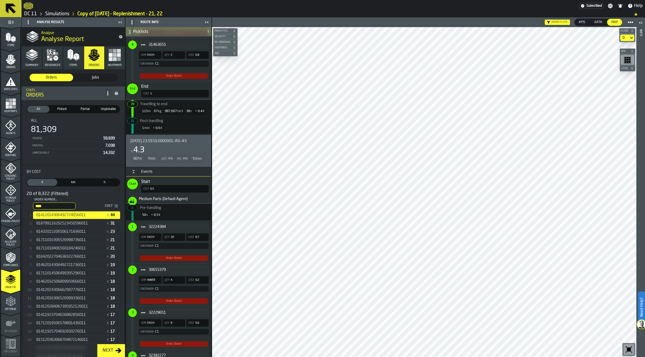
scroll to position [1253, 0]
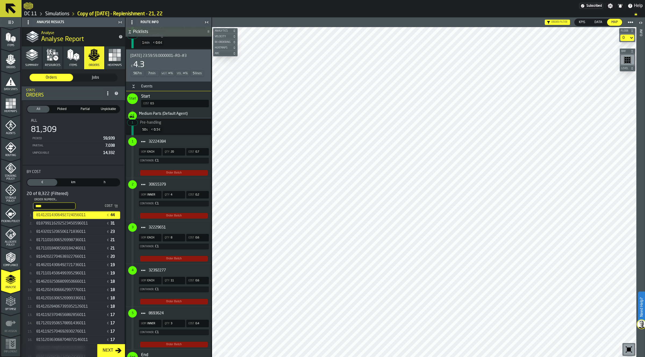
click at [179, 70] on div "€ 4.3" at bounding box center [167, 65] width 74 height 10
